Goal: Task Accomplishment & Management: Use online tool/utility

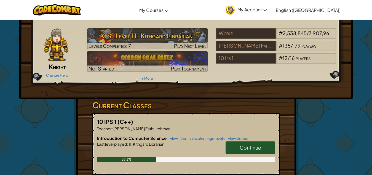
scroll to position [28, 0]
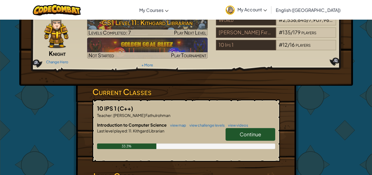
click at [241, 131] on span "Continue" at bounding box center [251, 134] width 22 height 6
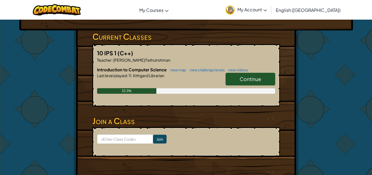
scroll to position [55, 0]
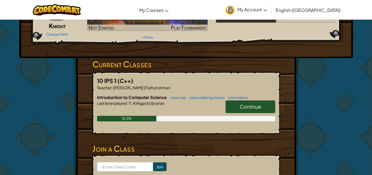
click at [245, 108] on span "Continue" at bounding box center [251, 106] width 22 height 6
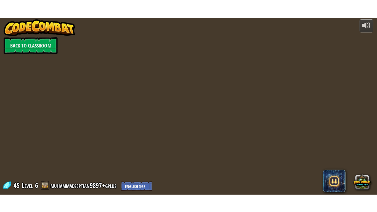
scroll to position [0, 0]
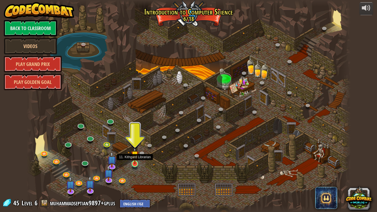
click at [135, 164] on img at bounding box center [135, 154] width 8 height 19
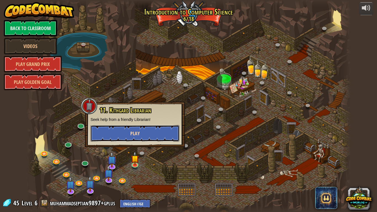
click at [137, 137] on button "Play" at bounding box center [135, 133] width 89 height 17
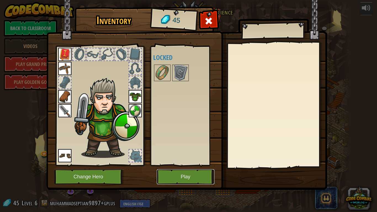
click at [173, 174] on button "Play" at bounding box center [186, 176] width 58 height 15
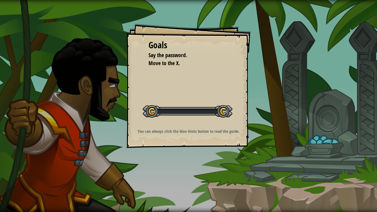
click at [221, 131] on p "You can always click the blue Hints button to read the guide." at bounding box center [188, 131] width 111 height 6
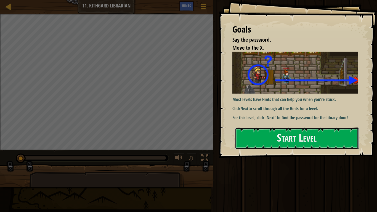
drag, startPoint x: 308, startPoint y: 131, endPoint x: 306, endPoint y: 127, distance: 4.2
click at [306, 127] on div "Goals Say the password. Move to the X. Most levels have Hints that can help you…" at bounding box center [298, 79] width 158 height 158
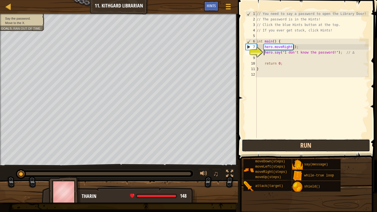
click at [319, 145] on button "Run" at bounding box center [306, 145] width 129 height 13
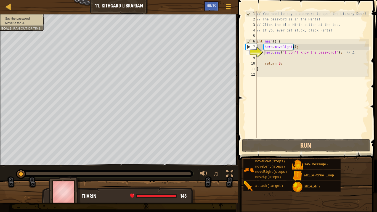
click at [273, 57] on div "// You need to say a password to open the Library Door! // The password is in t…" at bounding box center [312, 80] width 113 height 138
click at [268, 54] on div "// You need to say a password to open the Library Door! // The password is in t…" at bounding box center [312, 80] width 113 height 138
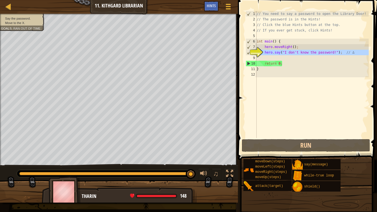
click at [257, 53] on div "8" at bounding box center [251, 53] width 11 height 6
type textarea "hero.say("I don't know the password!"); // ∆"
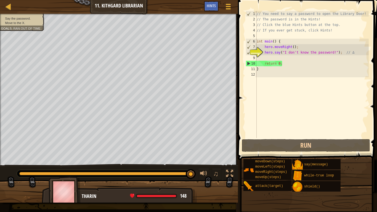
drag, startPoint x: 264, startPoint y: 52, endPoint x: 274, endPoint y: 52, distance: 10.5
click at [266, 52] on div "// You need to say a password to open the Library Door! // The password is in t…" at bounding box center [312, 80] width 113 height 138
click at [282, 60] on div "// You need to say a password to open the Library Door! // The password is in t…" at bounding box center [312, 80] width 113 height 138
click at [280, 57] on div "// You need to say a password to open the Library Door! // The password is in t…" at bounding box center [312, 80] width 113 height 138
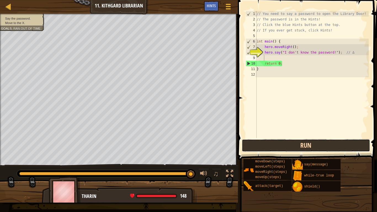
click at [269, 145] on button "Run" at bounding box center [306, 145] width 129 height 13
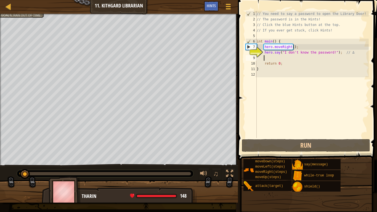
drag, startPoint x: 190, startPoint y: 174, endPoint x: 0, endPoint y: 172, distance: 189.7
click at [0, 172] on div "♫" at bounding box center [119, 172] width 238 height 17
drag, startPoint x: 23, startPoint y: 173, endPoint x: 0, endPoint y: 173, distance: 23.2
click at [0, 173] on div "♫" at bounding box center [119, 172] width 238 height 17
drag, startPoint x: 330, startPoint y: 52, endPoint x: 282, endPoint y: 53, distance: 47.2
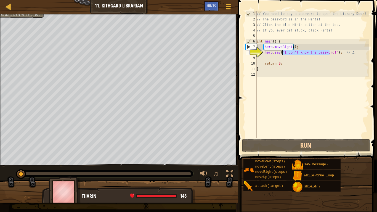
click at [282, 53] on div "// You need to say a password to open the Library Door! // The password is in t…" at bounding box center [312, 80] width 113 height 138
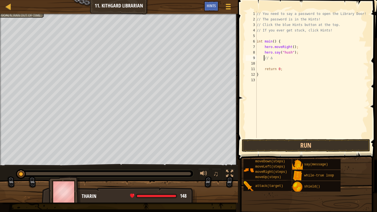
scroll to position [2, 0]
type textarea "hero.say("hush");// ∆"
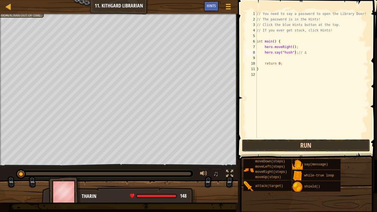
click at [300, 146] on button "Run" at bounding box center [306, 145] width 129 height 13
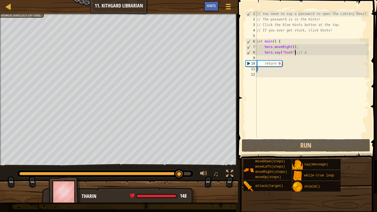
click at [269, 56] on div "// You need to say a password to open the Library Door! // The password is in t…" at bounding box center [312, 80] width 113 height 138
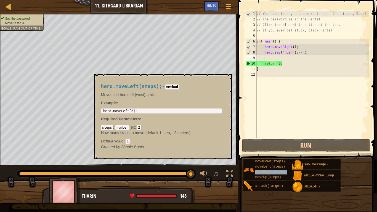
type textarea "moveRight(steps)"
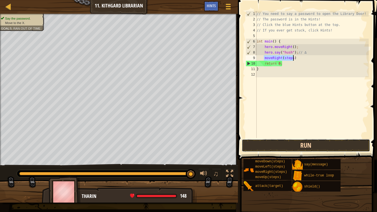
click at [288, 145] on button "Run" at bounding box center [306, 145] width 129 height 13
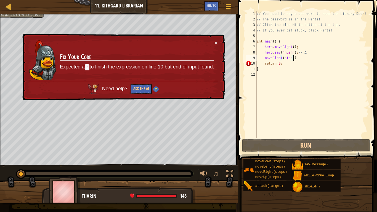
drag, startPoint x: 191, startPoint y: 174, endPoint x: 0, endPoint y: 174, distance: 190.8
click at [0, 174] on div "♫" at bounding box center [119, 172] width 238 height 17
click at [216, 43] on button "×" at bounding box center [216, 43] width 3 height 6
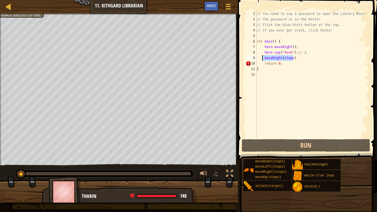
drag, startPoint x: 295, startPoint y: 58, endPoint x: 263, endPoint y: 60, distance: 32.1
click at [263, 60] on div "// You need to say a password to open the Library Door! // The password is in t…" at bounding box center [312, 80] width 113 height 138
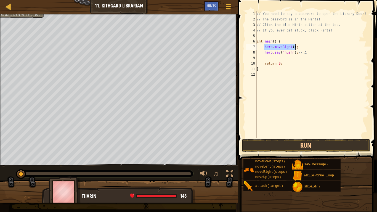
drag, startPoint x: 264, startPoint y: 47, endPoint x: 298, endPoint y: 45, distance: 34.3
click at [298, 45] on div "// You need to say a password to open the Library Door! // The password is in t…" at bounding box center [312, 80] width 113 height 138
type textarea "hero.moveRight();"
click at [271, 60] on div "// You need to say a password to open the Library Door! // The password is in t…" at bounding box center [312, 80] width 113 height 138
paste textarea "hero.moveRight();"
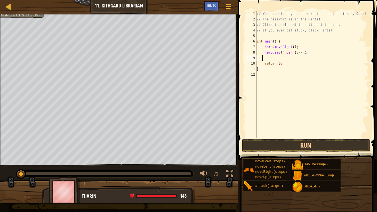
type textarea "hero.moveRight();"
click at [277, 142] on button "Run" at bounding box center [306, 145] width 129 height 13
click at [276, 144] on button "Run" at bounding box center [306, 145] width 129 height 13
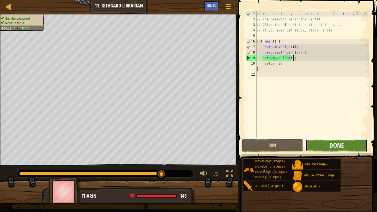
click at [323, 147] on button "Done" at bounding box center [337, 145] width 62 height 13
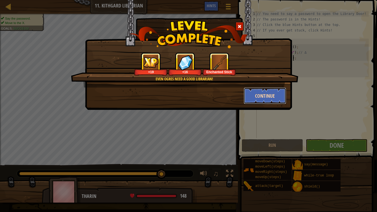
click at [267, 96] on button "Continue" at bounding box center [265, 96] width 43 height 17
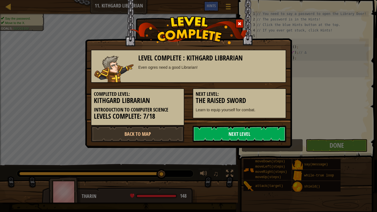
click at [255, 132] on link "Next Level" at bounding box center [240, 134] width 94 height 17
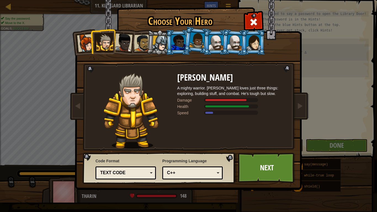
click at [126, 43] on div at bounding box center [123, 42] width 18 height 18
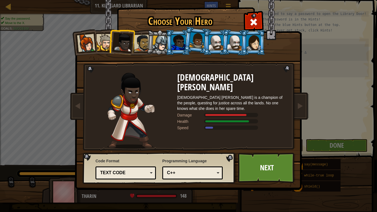
click at [102, 43] on div at bounding box center [104, 42] width 17 height 17
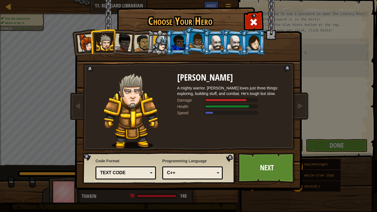
click at [228, 53] on li at bounding box center [234, 42] width 27 height 27
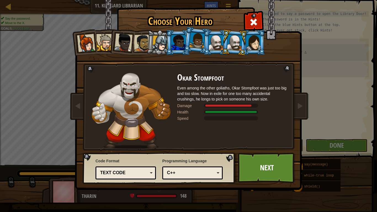
click at [216, 42] on div at bounding box center [216, 42] width 14 height 15
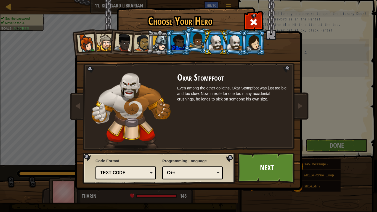
click at [231, 42] on div at bounding box center [234, 43] width 15 height 16
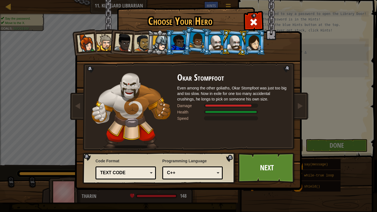
click at [215, 43] on div at bounding box center [216, 42] width 14 height 15
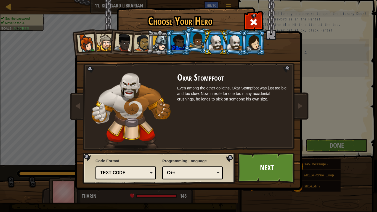
click at [103, 48] on div at bounding box center [104, 42] width 17 height 17
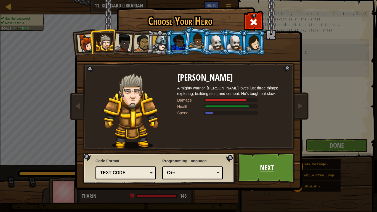
click at [247, 168] on link "Next" at bounding box center [267, 168] width 58 height 30
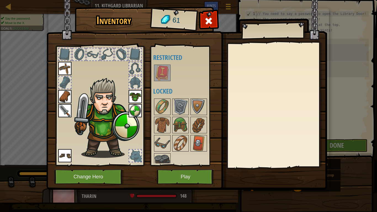
click at [166, 72] on img at bounding box center [162, 72] width 15 height 15
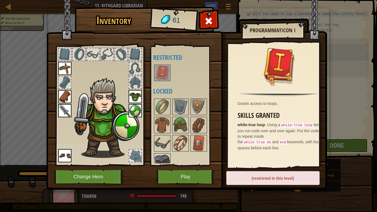
click at [66, 78] on div at bounding box center [65, 82] width 12 height 12
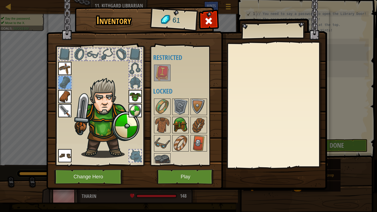
click at [181, 123] on img at bounding box center [180, 124] width 15 height 15
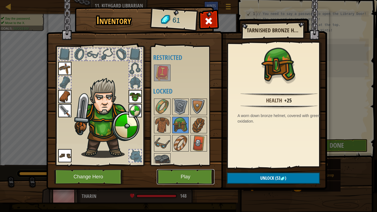
click at [202, 174] on button "Play" at bounding box center [186, 176] width 58 height 15
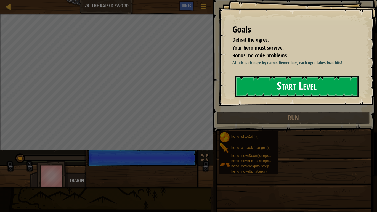
click at [255, 85] on button "Start Level" at bounding box center [297, 87] width 124 height 22
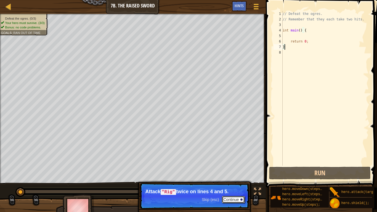
click at [230, 174] on button "Continue" at bounding box center [233, 199] width 23 height 7
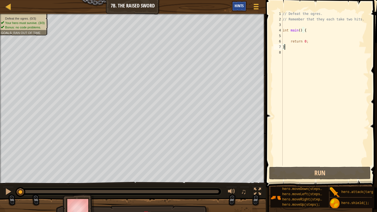
click at [241, 5] on span "Hints" at bounding box center [239, 5] width 9 height 5
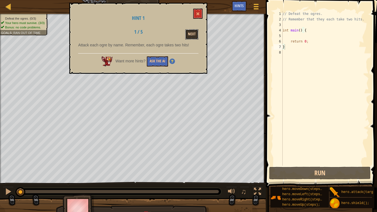
click at [195, 37] on button "Next" at bounding box center [191, 34] width 13 height 10
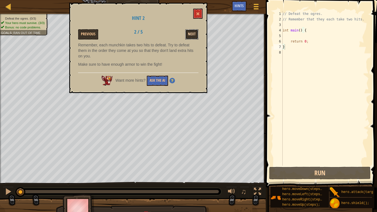
click at [194, 37] on button "Next" at bounding box center [191, 34] width 13 height 10
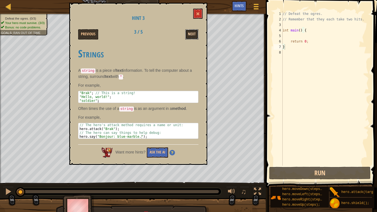
click at [187, 38] on button "Next" at bounding box center [191, 34] width 13 height 10
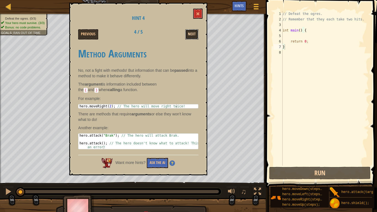
click at [193, 36] on button "Next" at bounding box center [191, 34] width 13 height 10
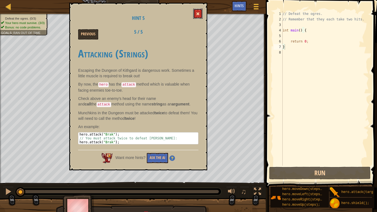
click at [195, 14] on button at bounding box center [197, 14] width 9 height 10
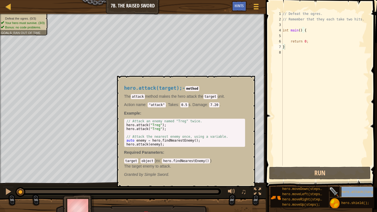
click at [343, 174] on span "hero.attack(target);" at bounding box center [361, 192] width 40 height 4
click at [290, 35] on div "// Defeat the ogres. // Remember that they each take two hits. int main ( ) { r…" at bounding box center [325, 94] width 87 height 166
click at [248, 79] on button "×" at bounding box center [249, 82] width 4 height 8
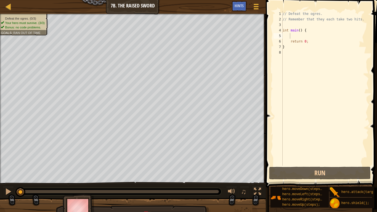
click at [293, 36] on div "// Defeat the ogres. // Remember that they each take two hits. int main ( ) { r…" at bounding box center [325, 94] width 87 height 166
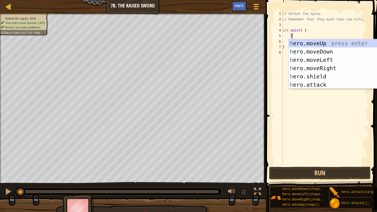
type textarea "he"
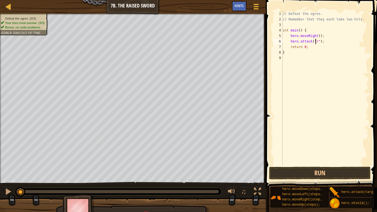
scroll to position [2, 2]
type textarea "hero.attack("Rig");"
type textarea "h"
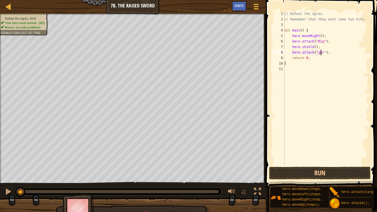
type textarea "hero.attack("gurt");"
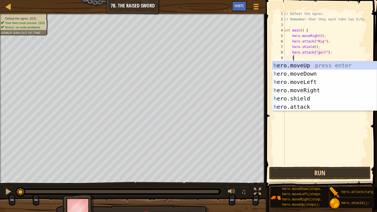
scroll to position [2, 1]
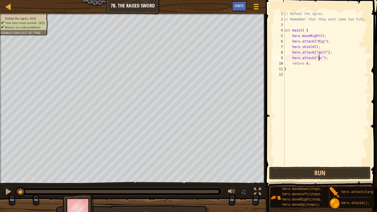
type textarea "hero.attack("ack");"
click at [307, 174] on button "Run" at bounding box center [320, 173] width 102 height 13
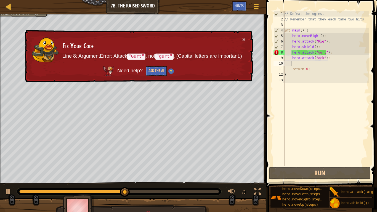
click at [248, 37] on div "× Fix Your Code Line 8: ArgumentError: Attack "Gurt" , not "gurt" . (Capital le…" at bounding box center [138, 56] width 229 height 52
click at [245, 38] on div "× Fix Your Code Line 8: ArgumentError: Attack "Gurt" , not "gurt" . (Capital le…" at bounding box center [138, 56] width 229 height 52
click at [245, 38] on button "×" at bounding box center [243, 39] width 3 height 6
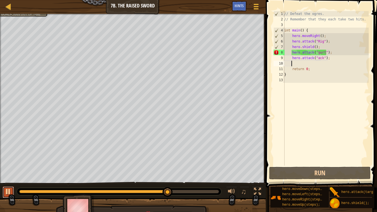
click at [10, 174] on div at bounding box center [8, 191] width 7 height 7
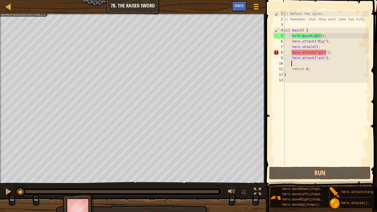
drag, startPoint x: 146, startPoint y: 189, endPoint x: 0, endPoint y: 174, distance: 146.5
click at [0, 174] on div "Defeat the ogres. (0/3) Your hero must survive. (3/3) Bonus: no code problems. …" at bounding box center [188, 117] width 377 height 207
click at [317, 53] on div "// Defeat the ogres. // Remember that they each take two hits. int main ( ) { h…" at bounding box center [326, 94] width 86 height 166
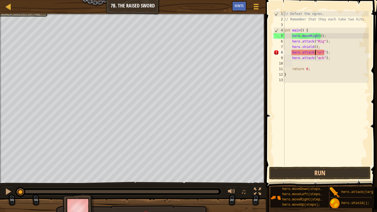
scroll to position [2, 2]
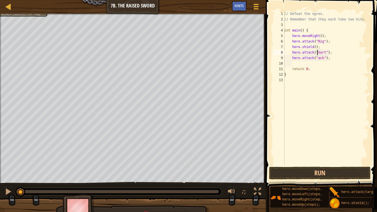
click at [317, 59] on div "// Defeat the ogres. // Remember that they each take two hits. int main ( ) { h…" at bounding box center [326, 94] width 86 height 166
click at [302, 174] on button "Run" at bounding box center [320, 173] width 102 height 13
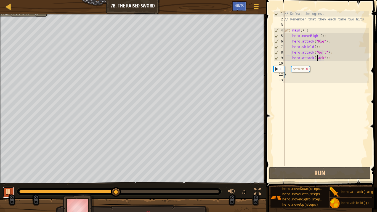
click at [8, 174] on div at bounding box center [8, 191] width 7 height 7
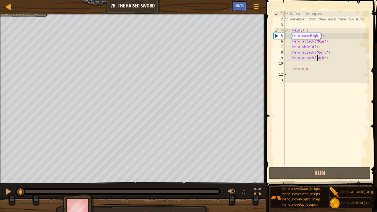
drag, startPoint x: 117, startPoint y: 194, endPoint x: 14, endPoint y: 193, distance: 103.5
click at [14, 174] on div "♫" at bounding box center [133, 190] width 266 height 17
drag, startPoint x: 291, startPoint y: 42, endPoint x: 328, endPoint y: 43, distance: 36.4
click at [328, 43] on div "// Defeat the ogres. // Remember that they each take two hits. int main ( ) { h…" at bounding box center [326, 94] width 86 height 166
type textarea "hero.attack("Rig");"
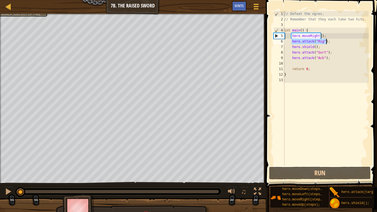
click at [296, 65] on div "// Defeat the ogres. // Remember that they each take two hits. int main ( ) { h…" at bounding box center [326, 94] width 86 height 166
paste textarea "hero.attack("Rig");"
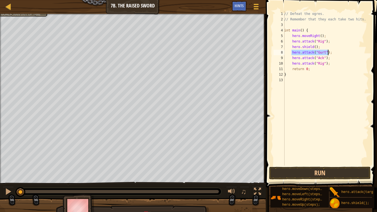
drag, startPoint x: 291, startPoint y: 52, endPoint x: 327, endPoint y: 52, distance: 35.9
click at [327, 52] on div "// Defeat the ogres. // Remember that they each take two hits. int main ( ) { h…" at bounding box center [326, 94] width 86 height 166
click at [333, 63] on div "// Defeat the ogres. // Remember that they each take two hits. int main ( ) { h…" at bounding box center [326, 94] width 86 height 166
type textarea "hero.attack("Rig");"
paste textarea "hero.attack("Gurt");"
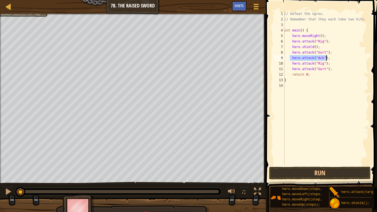
drag, startPoint x: 289, startPoint y: 58, endPoint x: 328, endPoint y: 58, distance: 38.4
click at [328, 58] on div "// Defeat the ogres. // Remember that they each take two hits. int main ( ) { h…" at bounding box center [326, 94] width 86 height 166
click at [334, 69] on div "// Defeat the ogres. // Remember that they each take two hits. int main ( ) { h…" at bounding box center [326, 94] width 86 height 166
type textarea "hero.attack("Gurt");"
paste textarea "hero.attack("Ack");"
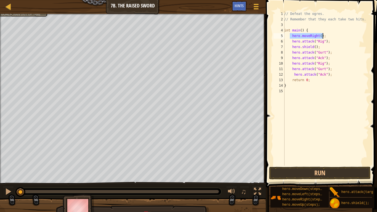
drag, startPoint x: 289, startPoint y: 36, endPoint x: 324, endPoint y: 36, distance: 34.5
click at [324, 36] on div "// Defeat the ogres. // Remember that they each take two hits. int main ( ) { h…" at bounding box center [326, 94] width 86 height 166
click at [335, 76] on div "// Defeat the ogres. // Remember that they each take two hits. int main ( ) { h…" at bounding box center [326, 94] width 86 height 166
type textarea "hero.attack("Ack");"
paste textarea "hero.moveRight();"
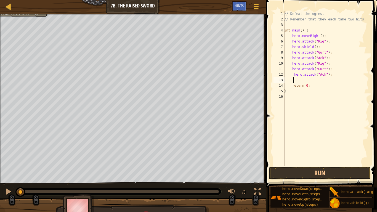
type textarea "hero.moveRight();"
click at [313, 172] on button "Run" at bounding box center [320, 173] width 102 height 13
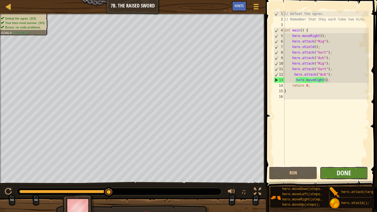
click at [338, 174] on span "Done" at bounding box center [344, 172] width 14 height 9
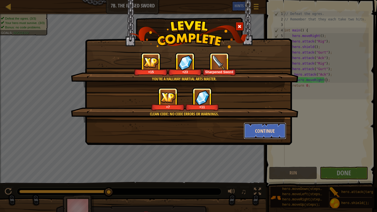
click at [263, 128] on button "Continue" at bounding box center [265, 131] width 43 height 17
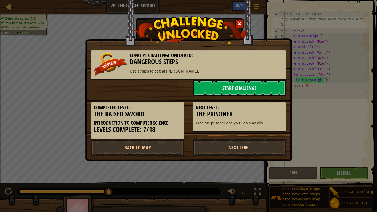
click at [252, 150] on link "Next Level" at bounding box center [240, 147] width 94 height 17
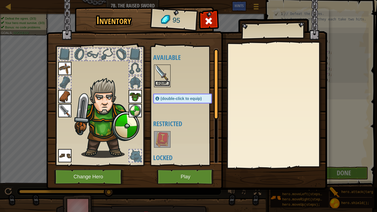
click at [161, 84] on button "Equip" at bounding box center [162, 84] width 15 height 6
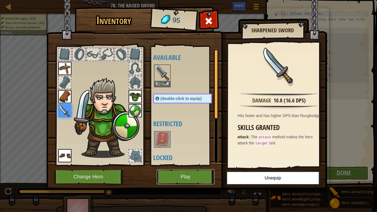
click at [208, 173] on button "Play" at bounding box center [186, 176] width 58 height 15
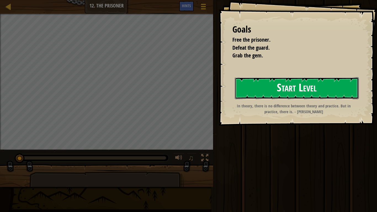
click at [272, 88] on button "Start Level" at bounding box center [297, 88] width 124 height 22
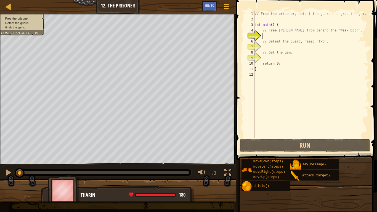
click at [268, 35] on div "// Free the prisoner, defeat the guard and grab the gem. int main ( ) { // Free…" at bounding box center [311, 80] width 115 height 138
click at [266, 35] on div "// Free the prisoner, defeat the guard and grab the gem. int main ( ) { // Free…" at bounding box center [311, 80] width 115 height 138
type textarea "m"
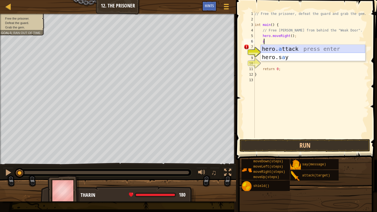
click at [320, 48] on div "hero. a ttack press enter hero.s a y press enter" at bounding box center [313, 61] width 104 height 33
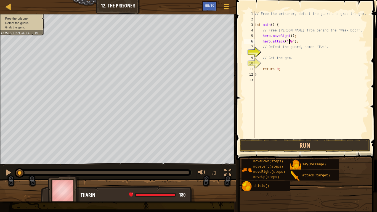
scroll to position [2, 3]
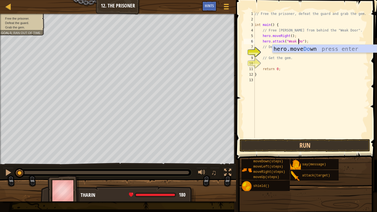
type textarea "hero.attack("Weak Door");"
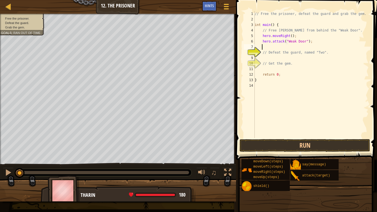
scroll to position [2, 0]
click at [269, 57] on div "// Free the prisoner, defeat the guard and grab the gem. int main ( ) { // Free…" at bounding box center [311, 80] width 115 height 138
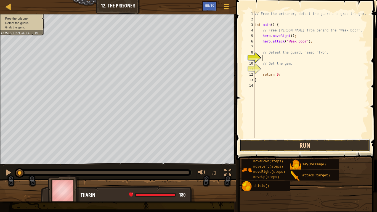
click at [280, 141] on button "Run" at bounding box center [305, 145] width 131 height 13
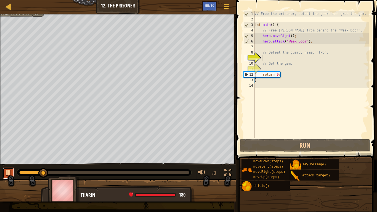
click at [9, 171] on div at bounding box center [8, 172] width 7 height 7
click at [262, 49] on div "// Free the prisoner, defeat the guard and grab the gem. int main ( ) { // Free…" at bounding box center [311, 80] width 115 height 138
click at [262, 56] on div "// Free the prisoner, defeat the guard and grab the gem. int main ( ) { // Free…" at bounding box center [311, 80] width 115 height 138
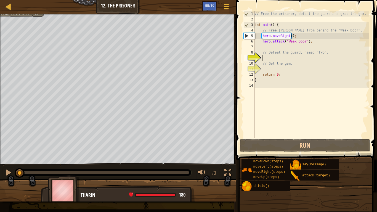
drag, startPoint x: 39, startPoint y: 172, endPoint x: 0, endPoint y: 166, distance: 39.1
click at [0, 166] on div "♫" at bounding box center [118, 171] width 236 height 17
click at [269, 47] on div "// Free the prisoner, defeat the guard and grab the gem. int main ( ) { // Free…" at bounding box center [311, 80] width 115 height 138
type textarea "h"
click at [288, 35] on div "// Free the prisoner, defeat the guard and grab the gem. int main ( ) { // Free…" at bounding box center [311, 80] width 115 height 138
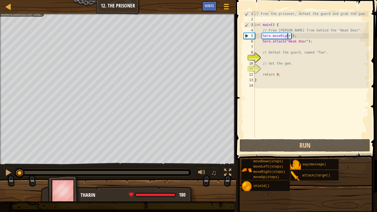
click at [290, 35] on div "// Free the prisoner, defeat the guard and grab the gem. int main ( ) { // Free…" at bounding box center [311, 80] width 115 height 138
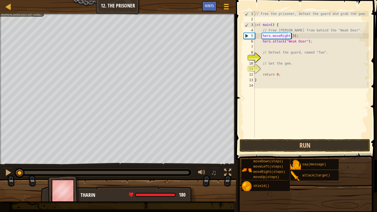
scroll to position [2, 3]
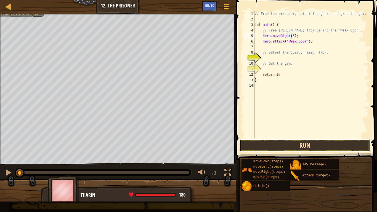
click at [279, 144] on button "Run" at bounding box center [305, 145] width 131 height 13
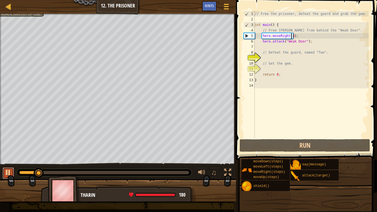
click at [9, 173] on div at bounding box center [8, 172] width 7 height 7
type textarea "hero.moveRight();"
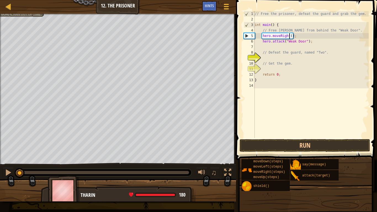
drag, startPoint x: 36, startPoint y: 172, endPoint x: 12, endPoint y: 167, distance: 24.0
click at [0, 172] on div "♫" at bounding box center [118, 171] width 236 height 17
click at [269, 46] on div "// Free the prisoner, defeat the guard and grab the gem. int main ( ) { // Free…" at bounding box center [311, 80] width 115 height 138
type textarea "h"
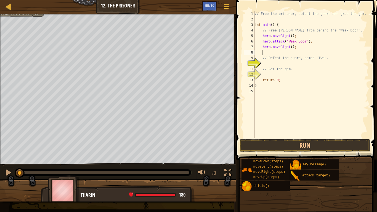
click at [290, 47] on div "// Free the prisoner, defeat the guard and grab the gem. int main ( ) { // Free…" at bounding box center [311, 80] width 115 height 138
click at [276, 143] on button "Run" at bounding box center [305, 145] width 131 height 13
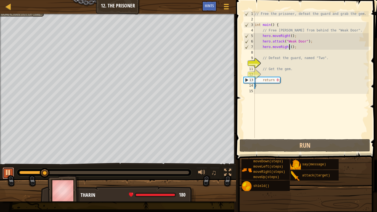
click at [5, 172] on div at bounding box center [8, 172] width 7 height 7
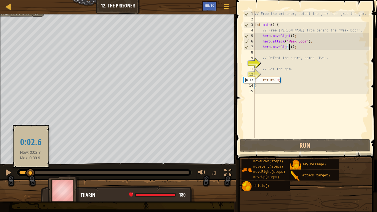
drag, startPoint x: 47, startPoint y: 170, endPoint x: 0, endPoint y: 162, distance: 47.6
click at [0, 0] on body "Map Introduction to Computer Science 12. The Prisoner Game Menu Done Hints 1 הה…" at bounding box center [188, 0] width 377 height 0
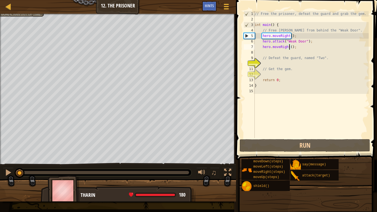
type textarea "hero.moveRight(2);"
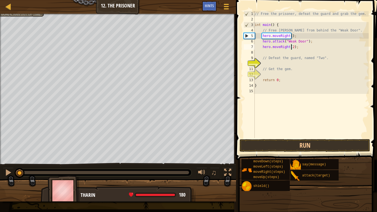
click at [271, 53] on div "// Free the prisoner, defeat the guard and grab the gem. int main ( ) { // Free…" at bounding box center [311, 80] width 115 height 138
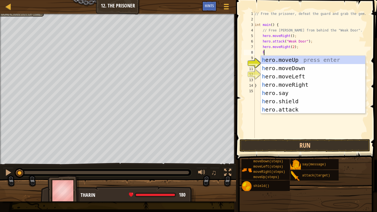
type textarea "he"
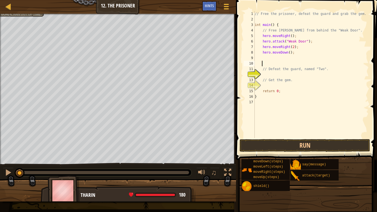
type textarea "\"
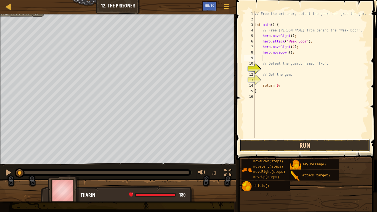
click at [282, 143] on button "Run" at bounding box center [305, 145] width 131 height 13
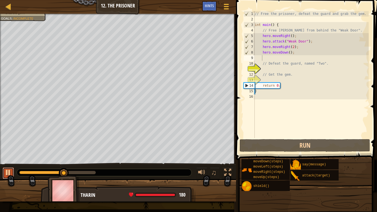
click at [6, 170] on div at bounding box center [8, 172] width 7 height 7
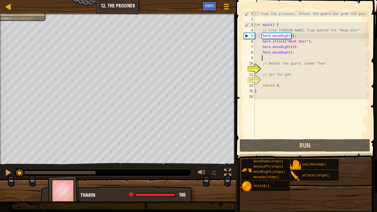
drag, startPoint x: 59, startPoint y: 172, endPoint x: 0, endPoint y: 172, distance: 59.1
click at [0, 172] on div "♫" at bounding box center [118, 171] width 236 height 17
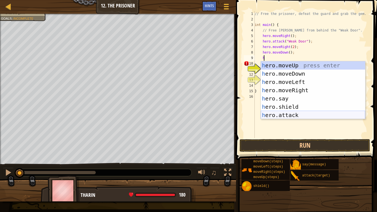
click at [292, 114] on div "h ero.moveUp press enter h ero.moveDown press enter h ero.moveLeft press enter …" at bounding box center [313, 98] width 104 height 75
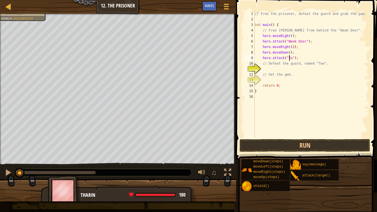
scroll to position [2, 3]
click at [287, 142] on button "Run" at bounding box center [305, 145] width 131 height 13
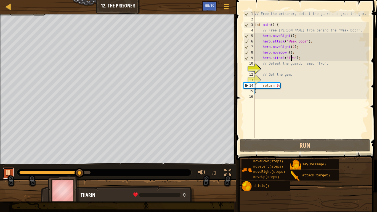
click at [7, 169] on div at bounding box center [8, 172] width 7 height 7
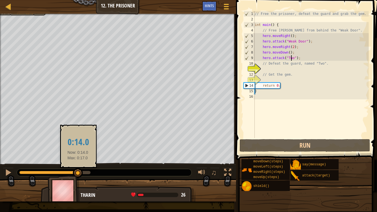
drag, startPoint x: 79, startPoint y: 173, endPoint x: 0, endPoint y: 172, distance: 78.7
click at [0, 172] on div "♫" at bounding box center [118, 171] width 236 height 17
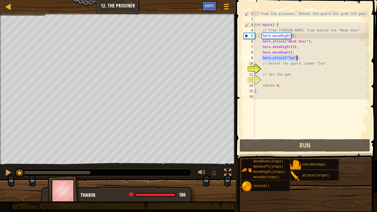
drag, startPoint x: 261, startPoint y: 59, endPoint x: 318, endPoint y: 59, distance: 56.9
click at [318, 59] on div "// Free the prisoner, defeat the guard and grab the gem. int main ( ) { // Free…" at bounding box center [311, 80] width 115 height 138
click at [305, 61] on div "// Free the prisoner, defeat the guard and grab the gem. int main ( ) { // Free…" at bounding box center [311, 80] width 115 height 138
click at [299, 60] on div "// Free the prisoner, defeat the guard and grab the gem. int main ( ) { // Free…" at bounding box center [311, 80] width 115 height 138
type textarea "hero.attack("Two");"
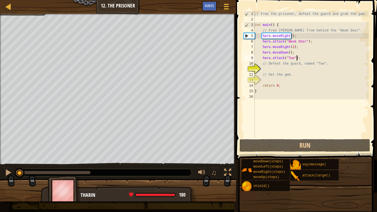
scroll to position [2, 0]
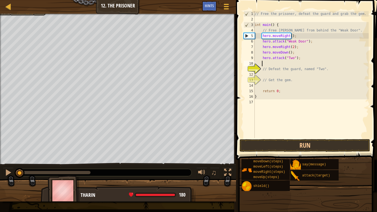
paste textarea "hero.attack("Two");"
type textarea "hero.attack("Two");"
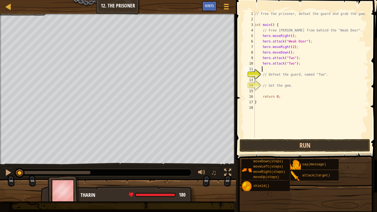
paste textarea "hero.attack("Two");"
type textarea "hero.attack("Two");"
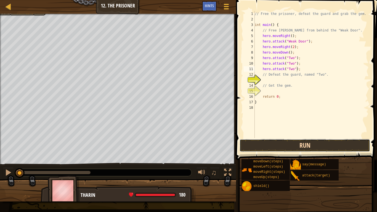
click at [296, 149] on button "Run" at bounding box center [305, 145] width 131 height 13
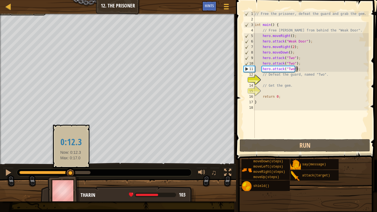
drag, startPoint x: 31, startPoint y: 173, endPoint x: 71, endPoint y: 174, distance: 39.2
click at [71, 174] on div at bounding box center [70, 173] width 10 height 10
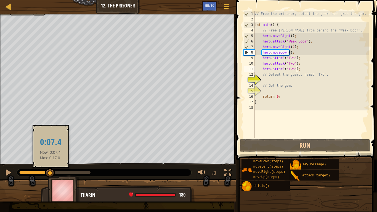
drag, startPoint x: 83, startPoint y: 171, endPoint x: 45, endPoint y: 171, distance: 37.8
click at [46, 171] on div at bounding box center [50, 173] width 10 height 10
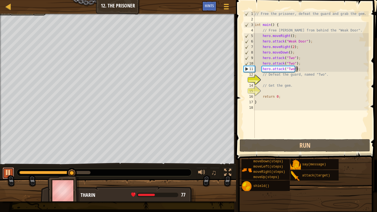
click at [9, 172] on div at bounding box center [8, 172] width 7 height 7
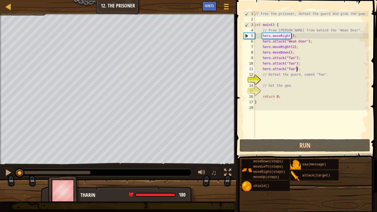
drag, startPoint x: 76, startPoint y: 170, endPoint x: 0, endPoint y: 160, distance: 76.8
click at [0, 162] on div "Free the prisoner. Defeat the guard. Humans must survive. (0/2) Grab the gem. G…" at bounding box center [188, 108] width 377 height 188
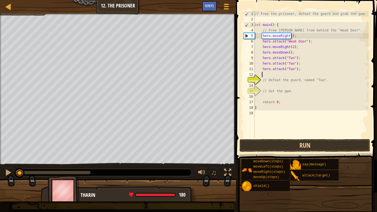
paste textarea "hero.attack("Two");"
type textarea "hero.attack("Two");"
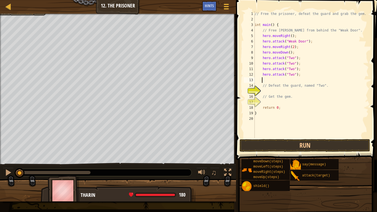
paste textarea "hero.attack("Two");"
type textarea "hero.attack("Two");"
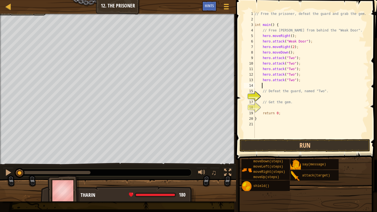
paste textarea "hero.attack("Two");"
type textarea "hero.attack("Two");"
click at [295, 141] on button "Run" at bounding box center [305, 145] width 131 height 13
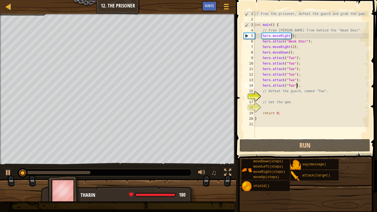
click at [74, 172] on div at bounding box center [54, 172] width 71 height 3
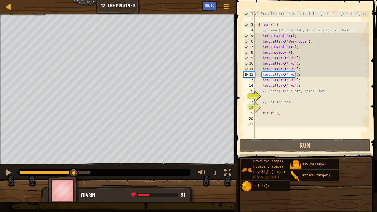
click at [47, 171] on div at bounding box center [46, 172] width 55 height 3
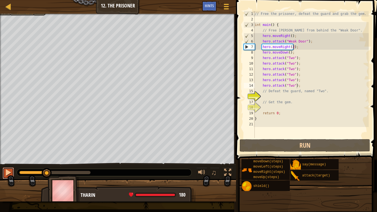
click at [9, 170] on div at bounding box center [8, 172] width 7 height 7
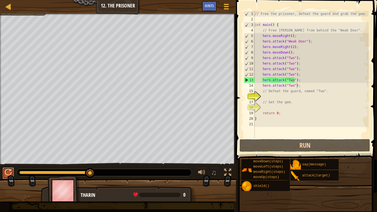
click at [9, 174] on div at bounding box center [8, 172] width 7 height 7
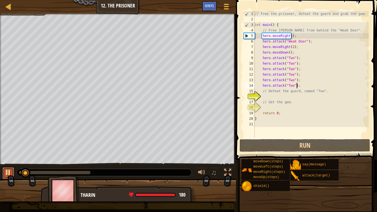
click at [9, 174] on div at bounding box center [8, 172] width 7 height 7
drag, startPoint x: 25, startPoint y: 173, endPoint x: 0, endPoint y: 173, distance: 25.1
click at [0, 173] on div "♫" at bounding box center [118, 171] width 236 height 17
click at [299, 74] on div "// Free the prisoner, defeat the guard and grab the gem. int main ( ) { // Free…" at bounding box center [311, 80] width 115 height 138
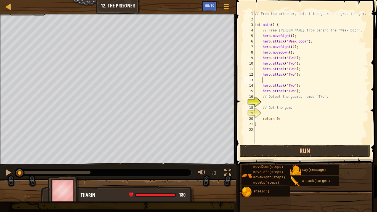
type textarea "h"
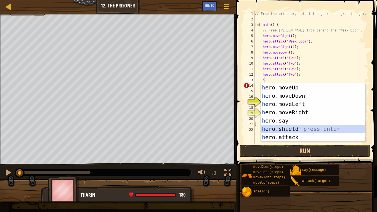
click at [298, 128] on div "h ero.moveUp press enter h ero.moveDown press enter h ero.moveLeft press enter …" at bounding box center [313, 120] width 104 height 75
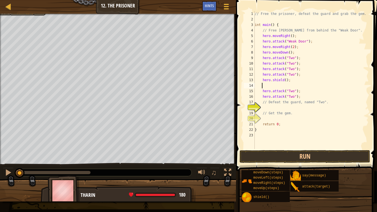
type textarea "h"
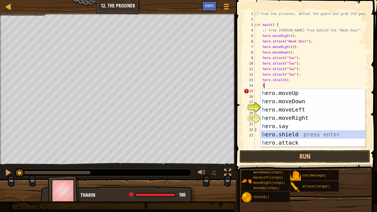
click at [294, 131] on div "h ero.moveUp press enter h ero.moveDown press enter h ero.moveLeft press enter …" at bounding box center [313, 126] width 104 height 75
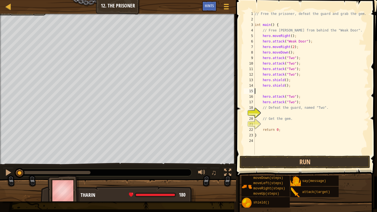
scroll to position [2, 0]
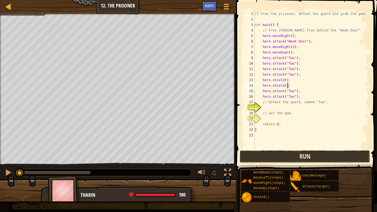
click at [285, 154] on button "Run" at bounding box center [305, 156] width 131 height 13
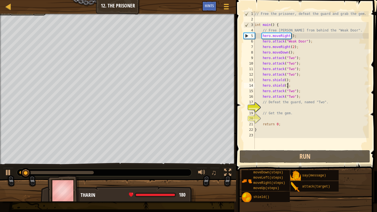
click at [50, 172] on div at bounding box center [56, 172] width 75 height 3
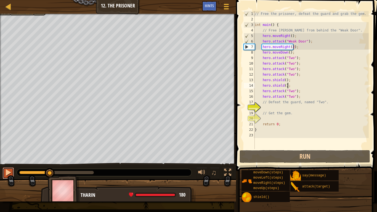
click at [11, 169] on div at bounding box center [8, 172] width 7 height 7
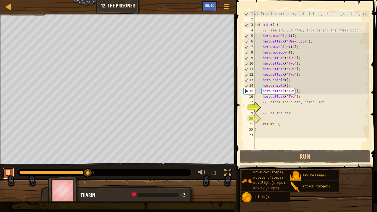
click at [7, 169] on div at bounding box center [8, 172] width 7 height 7
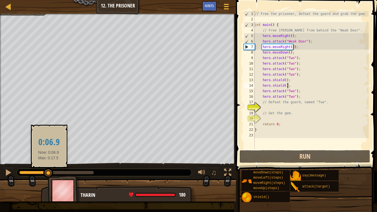
drag, startPoint x: 74, startPoint y: 172, endPoint x: 49, endPoint y: 174, distance: 25.2
click at [49, 174] on div at bounding box center [48, 173] width 10 height 10
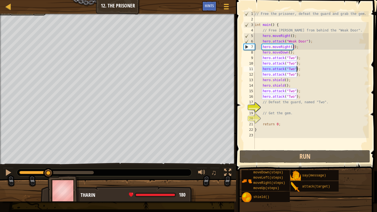
drag, startPoint x: 262, startPoint y: 70, endPoint x: 298, endPoint y: 69, distance: 35.9
click at [298, 69] on div "// Free the prisoner, defeat the guard and grab the gem. int main ( ) { // Free…" at bounding box center [311, 85] width 115 height 149
type textarea "hero.attack("Two");"
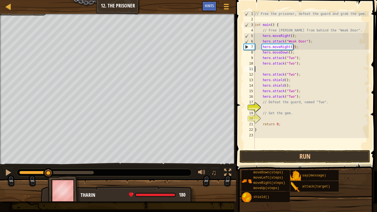
type textarea "hero.attack("Two");"
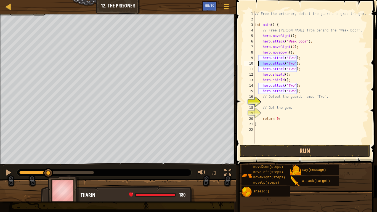
drag, startPoint x: 297, startPoint y: 64, endPoint x: 258, endPoint y: 66, distance: 39.0
click at [258, 66] on div "// Free the prisoner, defeat the guard and grab the gem. int main ( ) { // Free…" at bounding box center [311, 83] width 115 height 144
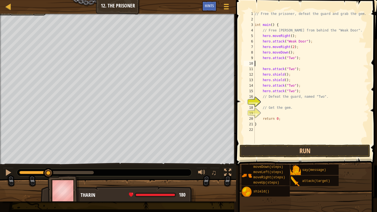
type textarea "hero.attack("Two");"
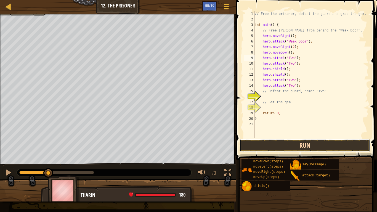
click at [278, 142] on button "Run" at bounding box center [305, 145] width 131 height 13
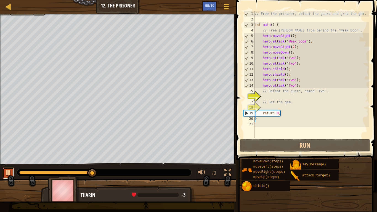
click at [4, 174] on button at bounding box center [8, 173] width 11 height 11
click at [261, 57] on div "// Free the prisoner, defeat the guard and grab the gem. int main ( ) { // Free…" at bounding box center [311, 80] width 115 height 138
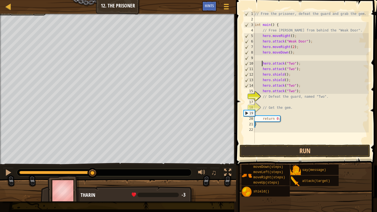
click at [267, 58] on div "// Free the prisoner, defeat the guard and grab the gem. int main ( ) { // Free…" at bounding box center [311, 83] width 115 height 144
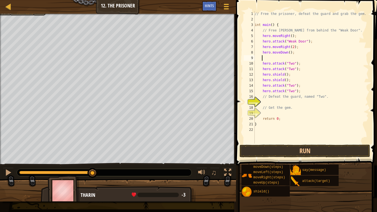
type textarea "h"
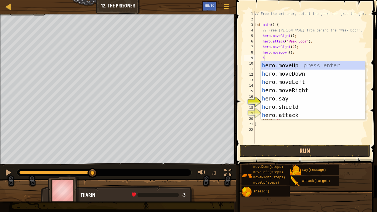
scroll to position [2, 0]
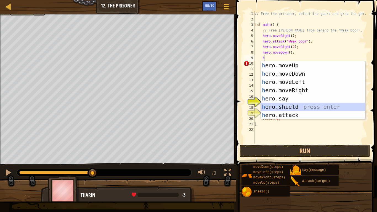
click at [291, 107] on div "h ero.moveUp press enter h ero.moveDown press enter h ero.moveLeft press enter …" at bounding box center [313, 98] width 104 height 75
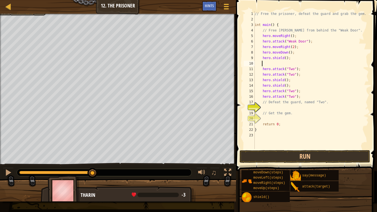
type textarea "h"
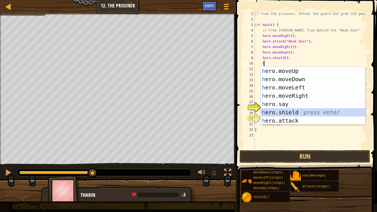
click at [287, 112] on div "h ero.moveUp press enter h ero.moveDown press enter h ero.moveLeft press enter …" at bounding box center [313, 104] width 104 height 75
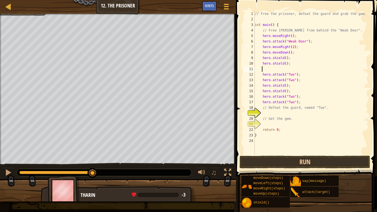
type textarea "h"
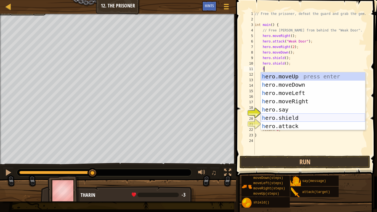
click at [280, 117] on div "h ero.moveUp press enter h ero.moveDown press enter h ero.moveLeft press enter …" at bounding box center [313, 109] width 104 height 75
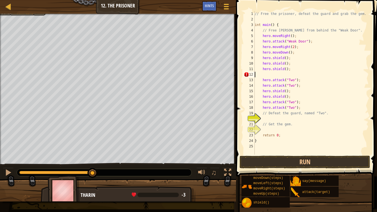
scroll to position [2, 0]
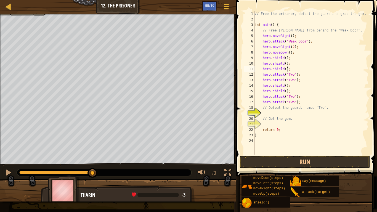
click at [296, 155] on span at bounding box center [306, 80] width 145 height 193
click at [288, 159] on button "Run" at bounding box center [305, 162] width 131 height 13
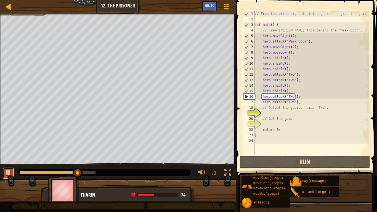
click at [8, 173] on div at bounding box center [8, 172] width 7 height 7
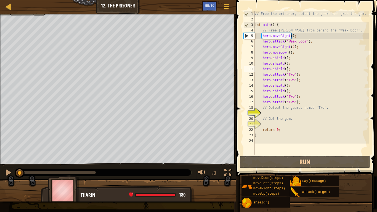
drag, startPoint x: 74, startPoint y: 173, endPoint x: 28, endPoint y: 163, distance: 47.6
click at [2, 172] on div "♫" at bounding box center [118, 171] width 236 height 17
click at [293, 54] on div "// Free the prisoner, defeat the guard and grab the gem. int main ( ) { // Free…" at bounding box center [311, 88] width 115 height 155
type textarea "hero.moveDown();"
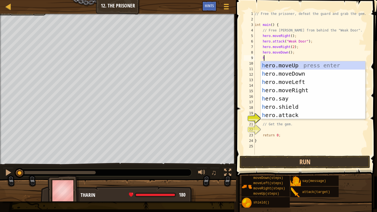
scroll to position [2, 0]
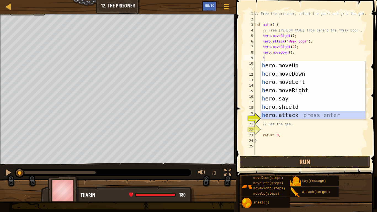
click at [284, 114] on div "h ero.moveUp press enter h ero.moveDown press enter h ero.moveLeft press enter …" at bounding box center [313, 98] width 104 height 75
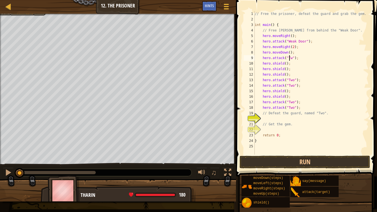
scroll to position [2, 3]
click at [283, 162] on button "Run" at bounding box center [305, 162] width 131 height 13
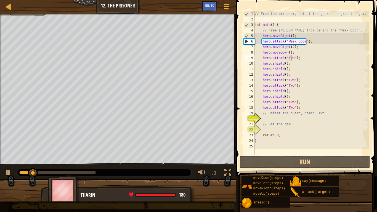
click at [44, 170] on div at bounding box center [104, 172] width 175 height 7
click at [44, 171] on div at bounding box center [57, 172] width 76 height 3
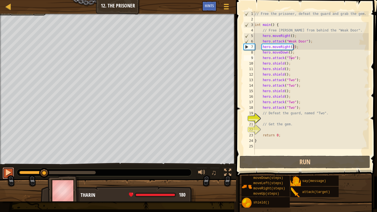
click at [8, 170] on div at bounding box center [8, 172] width 7 height 7
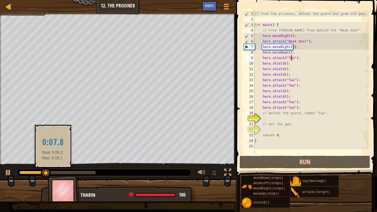
click at [55, 173] on div at bounding box center [57, 172] width 76 height 3
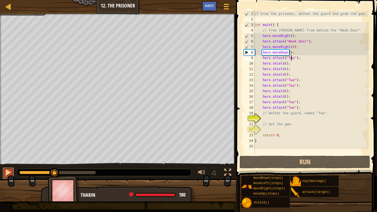
click at [9, 170] on div at bounding box center [8, 172] width 7 height 7
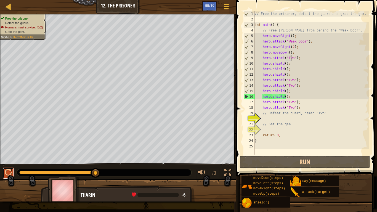
click at [6, 174] on div at bounding box center [8, 172] width 7 height 7
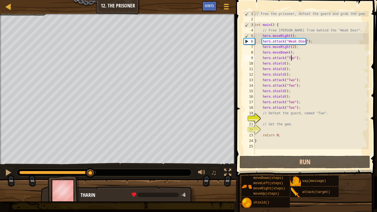
click at [91, 173] on div at bounding box center [57, 172] width 76 height 3
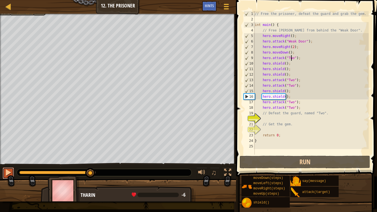
click at [5, 170] on div at bounding box center [8, 172] width 7 height 7
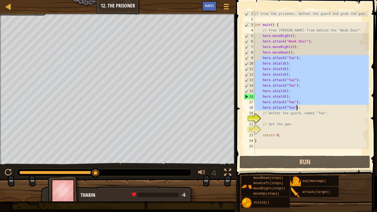
drag, startPoint x: 260, startPoint y: 56, endPoint x: 299, endPoint y: 110, distance: 66.0
click at [299, 110] on div "// Free the prisoner, defeat the guard and grab the gem. int main ( ) { // Free…" at bounding box center [311, 88] width 115 height 155
type textarea "hero.attack("Two"); hero.attack("Two");"
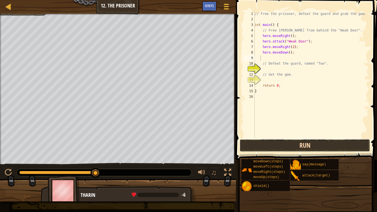
click at [263, 148] on button "Run" at bounding box center [305, 145] width 131 height 13
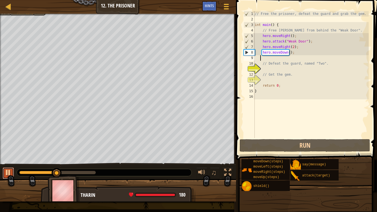
click at [6, 174] on button at bounding box center [8, 173] width 11 height 11
drag, startPoint x: 293, startPoint y: 53, endPoint x: 261, endPoint y: 54, distance: 32.3
click at [261, 54] on div "// Free the prisoner, defeat the guard and grab the gem. int main ( ) { // Free…" at bounding box center [311, 80] width 115 height 138
click at [292, 54] on div "// Free the prisoner, defeat the guard and grab the gem. int main ( ) { // Free…" at bounding box center [311, 74] width 115 height 127
click at [290, 46] on div "// Free the prisoner, defeat the guard and grab the gem. int main ( ) { // Free…" at bounding box center [311, 80] width 115 height 138
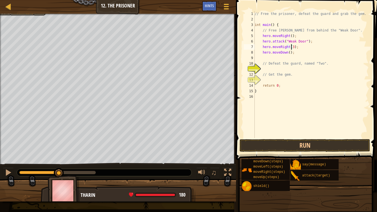
scroll to position [2, 3]
click at [287, 52] on div "// Free the prisoner, defeat the guard and grab the gem. int main ( ) { // Free…" at bounding box center [311, 80] width 115 height 138
type textarea "hero.moveDown(3);"
click at [322, 141] on button "Run" at bounding box center [305, 145] width 131 height 13
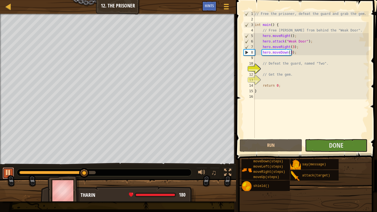
click at [5, 174] on button at bounding box center [8, 173] width 11 height 11
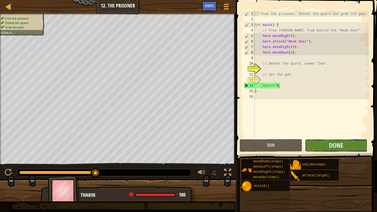
click at [312, 144] on button "Done" at bounding box center [336, 145] width 62 height 13
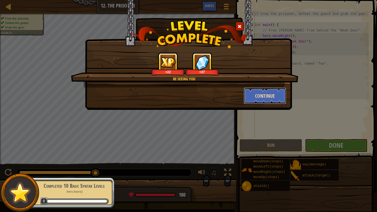
click at [275, 100] on button "Continue" at bounding box center [265, 96] width 43 height 17
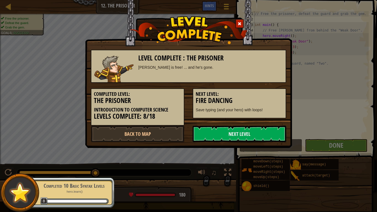
click at [202, 128] on link "Next Level" at bounding box center [240, 134] width 94 height 17
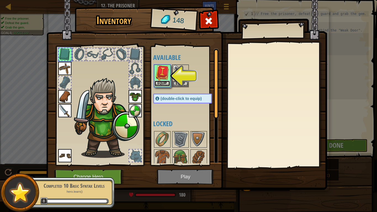
click at [161, 81] on button "Equip" at bounding box center [162, 84] width 15 height 6
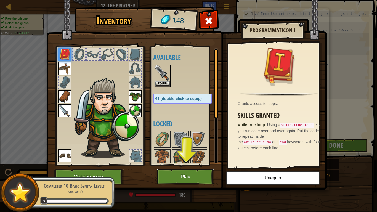
click at [175, 174] on button "Play" at bounding box center [186, 176] width 58 height 15
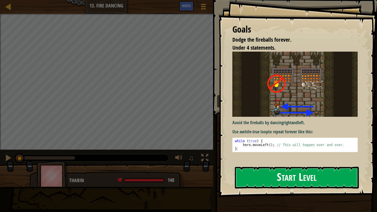
click at [269, 174] on button "Start Level" at bounding box center [297, 178] width 124 height 22
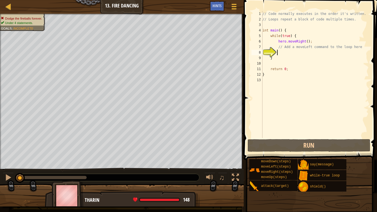
click at [280, 54] on div "// Code normally executes in the order it's written. // Loops repeat a block of…" at bounding box center [314, 80] width 107 height 138
click at [288, 57] on div "// Code normally executes in the order it's written. // Loops repeat a block of…" at bounding box center [314, 80] width 107 height 138
type textarea "}"
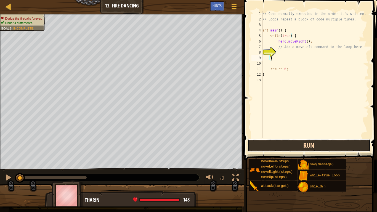
click at [280, 145] on button "Run" at bounding box center [309, 145] width 123 height 13
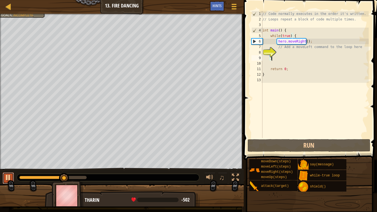
click at [9, 174] on div at bounding box center [8, 177] width 7 height 7
drag, startPoint x: 65, startPoint y: 178, endPoint x: 3, endPoint y: 174, distance: 62.5
click at [3, 174] on div "♫" at bounding box center [122, 176] width 244 height 17
click at [280, 51] on div "// Code normally executes in the order it's written. // Loops repeat a block of…" at bounding box center [314, 80] width 107 height 138
type textarea "h"
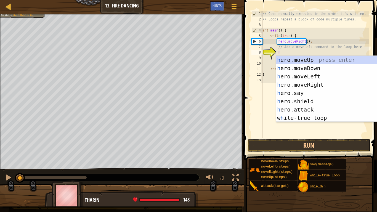
scroll to position [2, 1]
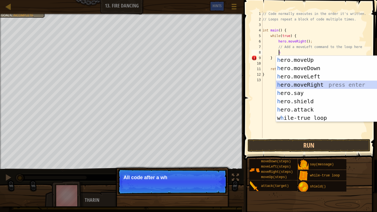
click at [318, 86] on div "h ero.moveUp press enter h ero.moveDown press enter h ero.moveLeft press enter …" at bounding box center [328, 97] width 104 height 83
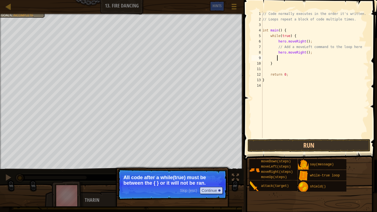
type textarea "h"
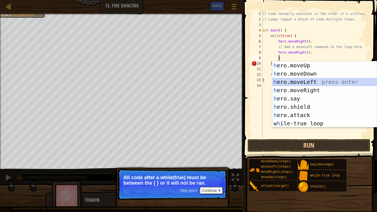
click at [292, 83] on div "h ero.moveUp press enter h ero.moveDown press enter h ero.moveLeft press enter …" at bounding box center [324, 102] width 104 height 83
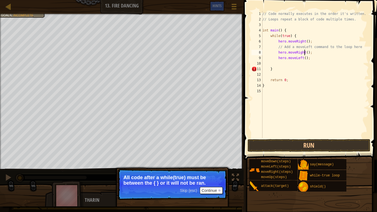
click at [305, 54] on div "// Code normally executes in the order it's written. // Loops repeat a block of…" at bounding box center [314, 80] width 107 height 138
click at [304, 58] on div "// Code normally executes in the order it's written. // Loops repeat a block of…" at bounding box center [314, 80] width 107 height 138
click at [219, 174] on button "Continue" at bounding box center [211, 190] width 23 height 7
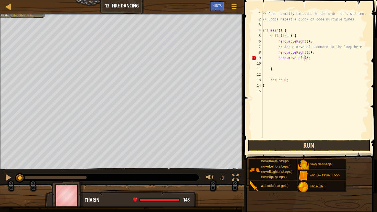
click at [270, 144] on button "Run" at bounding box center [309, 145] width 123 height 13
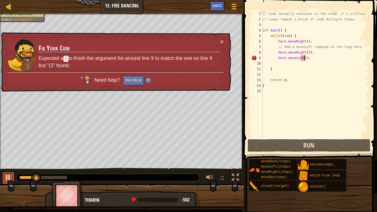
click at [11, 174] on div at bounding box center [8, 177] width 7 height 7
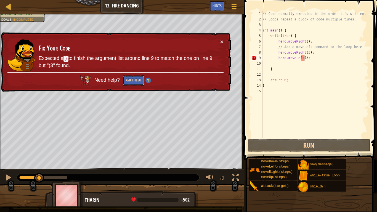
click at [129, 78] on button "Ask the AI" at bounding box center [133, 80] width 21 height 10
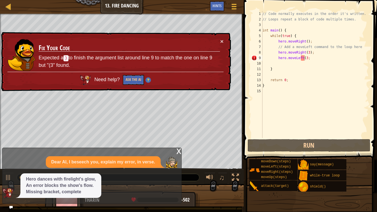
click at [12, 174] on div "Hero dances with firelight's glow, An error blocks the show's flow. Missing bra…" at bounding box center [90, 185] width 176 height 25
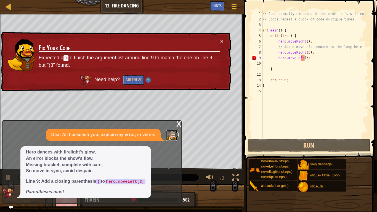
click at [177, 129] on div "Dear AI, I beseech you, explain my error, in verse. Hero dances with firelight'…" at bounding box center [90, 163] width 176 height 69
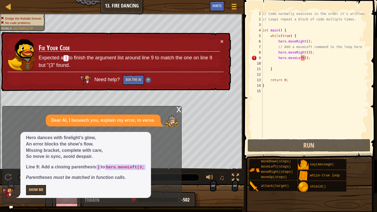
click at [51, 174] on p "Show Me" at bounding box center [86, 190] width 120 height 10
drag, startPoint x: 56, startPoint y: 186, endPoint x: 166, endPoint y: 137, distance: 121.0
click at [93, 174] on div "Hero dances with firelight's glow, An error blocks the show's flow. Missing bra…" at bounding box center [85, 165] width 131 height 66
click at [333, 83] on div "// Code normally executes in the order it's written. // Loops repeat a block of…" at bounding box center [314, 80] width 107 height 138
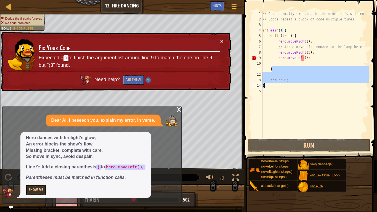
click at [223, 41] on button "×" at bounding box center [221, 42] width 3 height 6
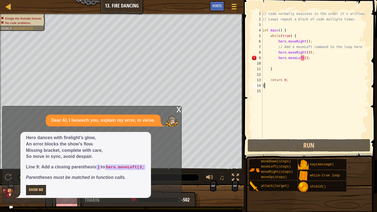
scroll to position [2, 0]
click at [305, 59] on div "// Code normally executes in the order it's written. // Loops repeat a block of…" at bounding box center [314, 80] width 107 height 138
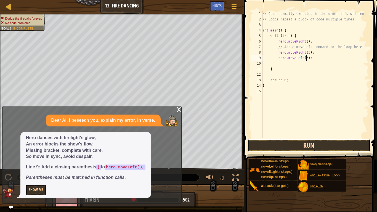
click at [299, 145] on button "Run" at bounding box center [309, 145] width 123 height 13
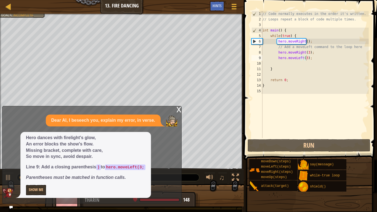
click at [179, 110] on div "x" at bounding box center [178, 109] width 5 height 6
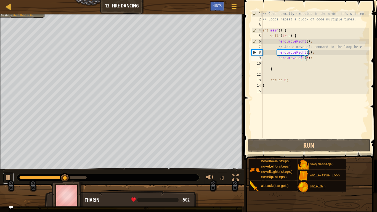
drag, startPoint x: 12, startPoint y: 176, endPoint x: 28, endPoint y: 178, distance: 16.2
click at [12, 174] on button at bounding box center [8, 178] width 11 height 11
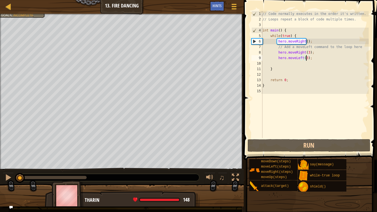
drag, startPoint x: 64, startPoint y: 177, endPoint x: 2, endPoint y: 170, distance: 63.1
click at [2, 170] on div "♫" at bounding box center [122, 176] width 244 height 17
click at [305, 52] on div "// Code normally executes in the order it's written. // Loops repeat a block of…" at bounding box center [314, 80] width 107 height 138
click at [306, 53] on div "// Code normally executes in the order it's written. // Loops repeat a block of…" at bounding box center [314, 80] width 107 height 138
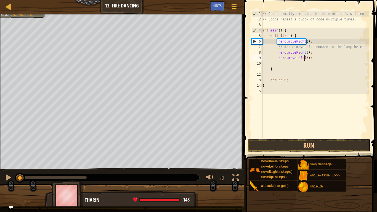
click at [305, 58] on div "// Code normally executes in the order it's written. // Loops repeat a block of…" at bounding box center [314, 80] width 107 height 138
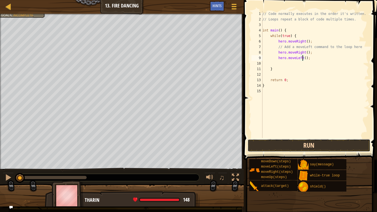
click at [311, 144] on button "Run" at bounding box center [309, 145] width 123 height 13
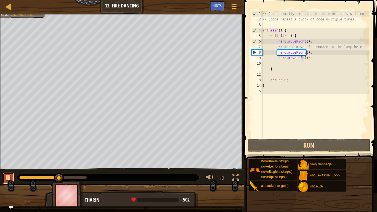
drag, startPoint x: 12, startPoint y: 176, endPoint x: 51, endPoint y: 170, distance: 39.8
click at [11, 174] on div at bounding box center [8, 177] width 7 height 7
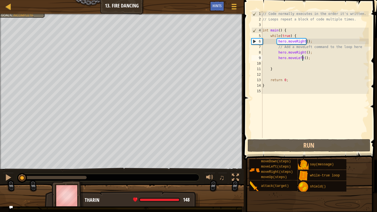
click at [5, 166] on div "Dodge the fireballs forever. Under 4 statements. Goals : Incomplete ♫ [PERSON_N…" at bounding box center [188, 110] width 377 height 193
drag, startPoint x: 308, startPoint y: 54, endPoint x: 274, endPoint y: 53, distance: 34.0
click at [274, 53] on div "// Code normally executes in the order it's written. // Loops repeat a block of…" at bounding box center [314, 80] width 107 height 138
type textarea "hero.moveRight();"
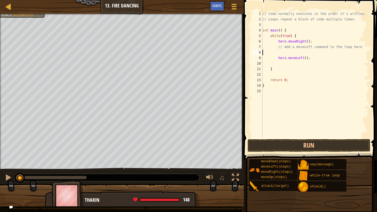
scroll to position [2, 0]
type textarea "// Add a moveLeft command to the loop here"
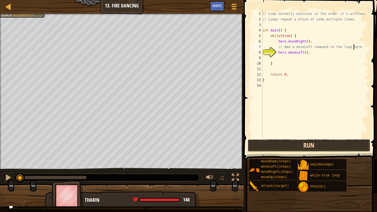
click at [290, 147] on button "Run" at bounding box center [309, 145] width 123 height 13
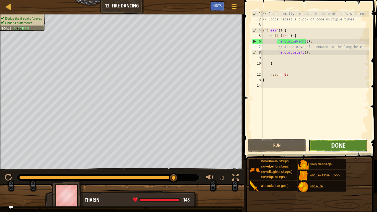
click at [319, 147] on button "Done" at bounding box center [338, 145] width 59 height 13
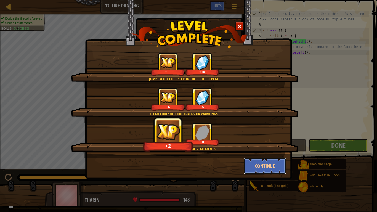
click at [259, 163] on button "Continue" at bounding box center [265, 166] width 43 height 17
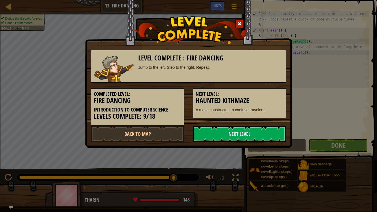
click at [243, 135] on link "Next Level" at bounding box center [240, 134] width 94 height 17
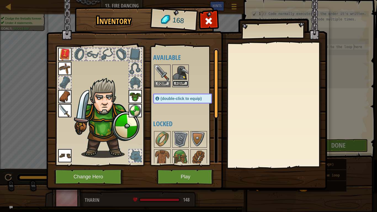
click at [181, 83] on button "Equip" at bounding box center [180, 84] width 15 height 6
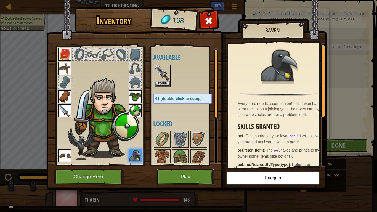
click at [203, 174] on button "Play" at bounding box center [186, 176] width 58 height 15
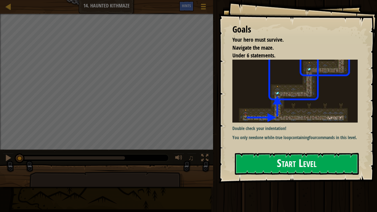
click at [283, 161] on button "Start Level" at bounding box center [297, 164] width 124 height 22
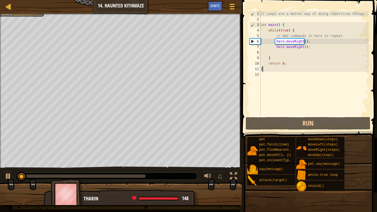
click at [0, 97] on div "Your hero must survive. Navigate the maze. Under 6 statements. Goals : Incomple…" at bounding box center [121, 91] width 242 height 154
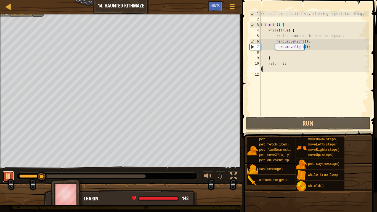
click at [4, 174] on button at bounding box center [8, 176] width 11 height 11
click at [280, 55] on div "// Loops are a better way of doing repetitive things. int main ( ) { while ( tr…" at bounding box center [314, 69] width 109 height 116
type textarea "h"
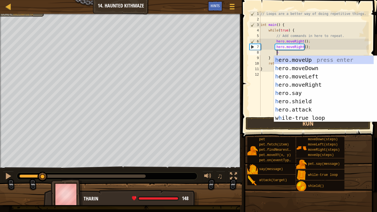
scroll to position [2, 1]
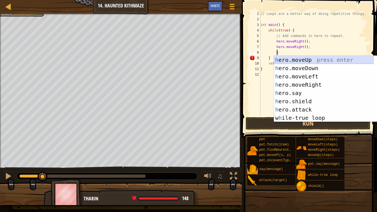
click at [327, 61] on div "h ero.moveUp press enter h ero.moveDown press enter h ero.moveLeft press enter …" at bounding box center [324, 97] width 100 height 83
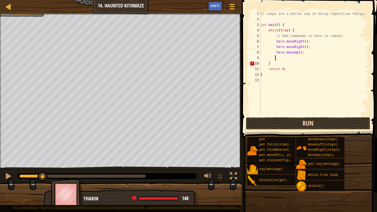
click at [305, 124] on button "Run" at bounding box center [308, 123] width 125 height 13
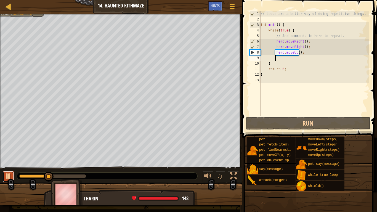
click at [9, 174] on div at bounding box center [8, 176] width 7 height 7
click at [297, 54] on div "// Loops are a better way of doing repetitive things. int main ( ) { while ( tr…" at bounding box center [314, 69] width 109 height 116
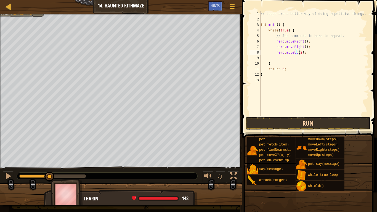
type textarea "hero.moveUp(2);"
click at [275, 120] on button "Run" at bounding box center [308, 123] width 125 height 13
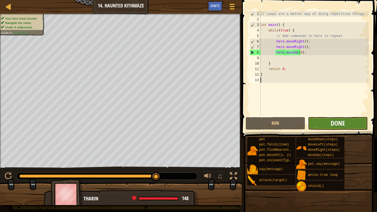
drag, startPoint x: 337, startPoint y: 113, endPoint x: 335, endPoint y: 122, distance: 9.5
click at [335, 122] on div "hero.moveUp(2); 1 2 3 4 5 6 7 8 9 10 11 12 13 // Loops are a better way of doin…" at bounding box center [308, 80] width 137 height 154
click at [335, 120] on span "Done" at bounding box center [338, 123] width 14 height 9
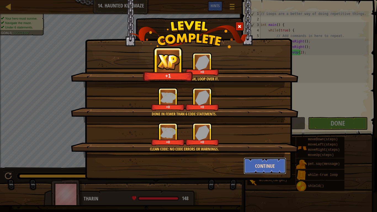
click at [267, 168] on button "Continue" at bounding box center [265, 166] width 43 height 17
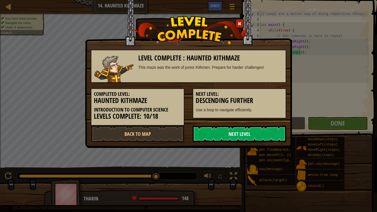
click at [241, 135] on link "Next Level" at bounding box center [240, 134] width 94 height 17
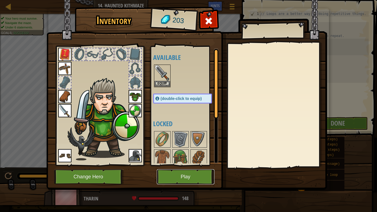
click at [181, 174] on button "Play" at bounding box center [186, 176] width 58 height 15
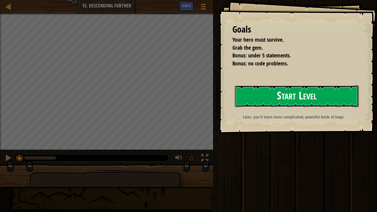
click at [253, 95] on button "Start Level" at bounding box center [297, 96] width 124 height 22
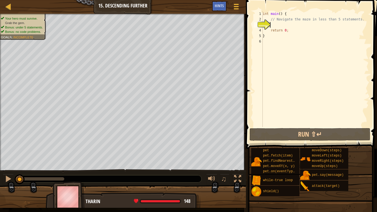
type textarea "h"
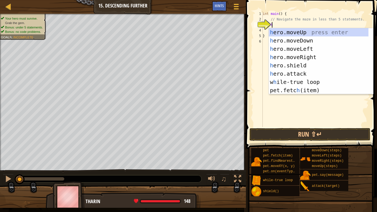
scroll to position [2, 0]
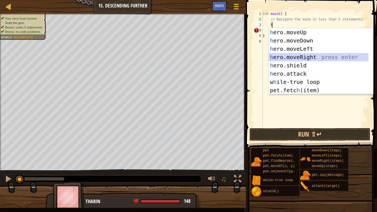
click at [305, 57] on div "h ero.moveUp press enter h ero.moveDown press enter h ero.moveLeft press enter …" at bounding box center [319, 69] width 100 height 83
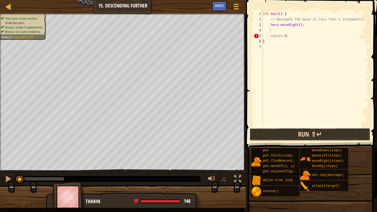
click at [284, 132] on button "Run ⇧↵" at bounding box center [310, 134] width 121 height 13
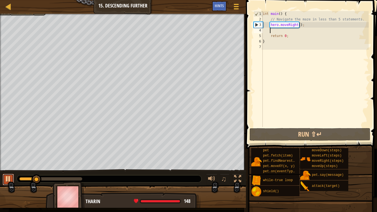
click at [9, 174] on div at bounding box center [8, 178] width 7 height 7
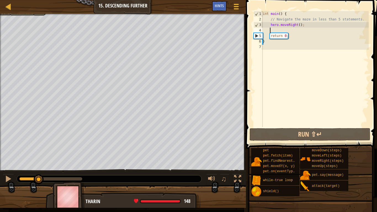
click at [298, 25] on div "int main ( ) { // Navigate the maze in less than 5 statements. hero . moveRight…" at bounding box center [315, 74] width 107 height 127
type textarea "hero.moveRight(2);"
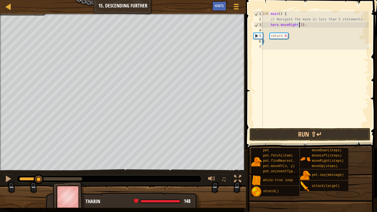
click at [287, 33] on div "int main ( ) { // Navigate the maze in less than 5 statements. hero . moveRight…" at bounding box center [315, 74] width 107 height 127
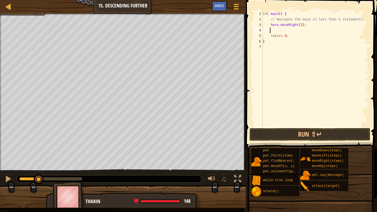
type textarea "h"
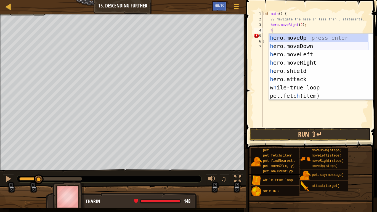
click at [292, 48] on div "h ero.moveUp press enter h ero.moveDown press enter h ero.moveLeft press enter …" at bounding box center [319, 75] width 100 height 83
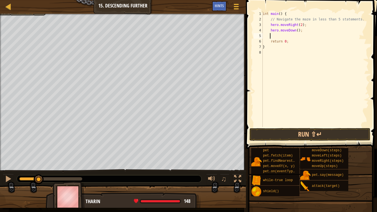
type textarea "h"
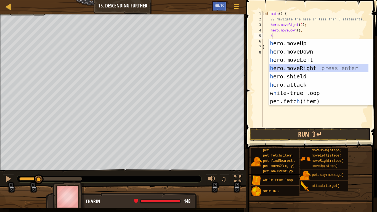
click at [295, 66] on div "h ero.moveUp press enter h ero.moveDown press enter h ero.moveLeft press enter …" at bounding box center [319, 80] width 100 height 83
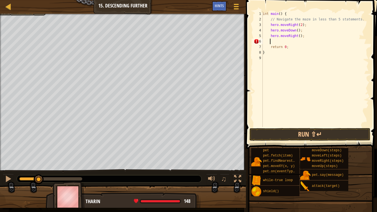
drag, startPoint x: 297, startPoint y: 35, endPoint x: 300, endPoint y: 39, distance: 4.9
click at [297, 36] on div "int main ( ) { // Navigate the maze in less than 5 statements. hero . moveRight…" at bounding box center [315, 74] width 107 height 127
type textarea "hero.moveRight(2);"
click at [292, 140] on button "Run ⇧↵" at bounding box center [310, 134] width 121 height 13
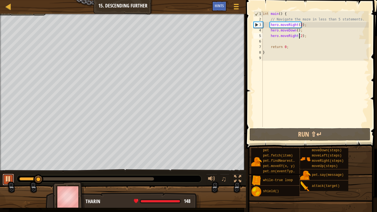
click at [8, 174] on div at bounding box center [8, 178] width 7 height 7
click at [275, 42] on div "int main ( ) { // Navigate the maze in less than 5 statements. hero . moveRight…" at bounding box center [315, 74] width 107 height 127
type textarea "h"
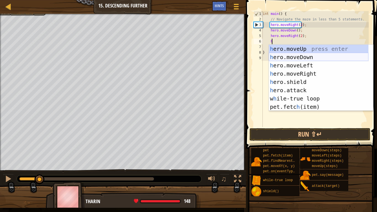
click at [292, 59] on div "h ero.moveUp press enter h ero.moveDown press enter h ero.moveLeft press enter …" at bounding box center [319, 86] width 100 height 83
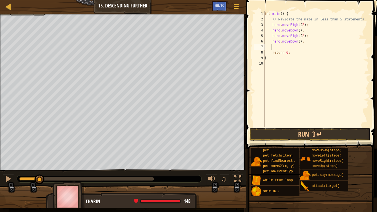
type textarea "h"
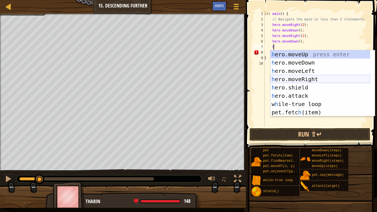
click at [309, 78] on div "h ero.moveUp press enter h ero.moveDown press enter h ero.moveLeft press enter …" at bounding box center [321, 91] width 100 height 83
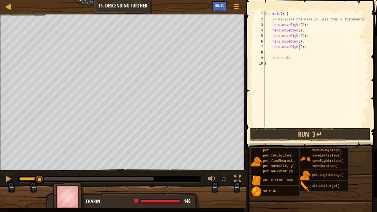
click at [299, 47] on div "int main ( ) { // Navigate the maze in less than 5 statements. hero . moveRight…" at bounding box center [315, 74] width 105 height 127
click at [296, 131] on button "Run ⇧↵" at bounding box center [310, 134] width 121 height 13
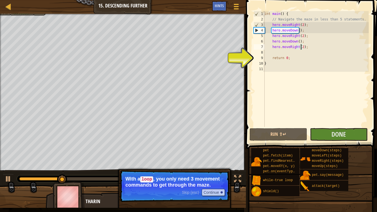
click at [256, 56] on div "9" at bounding box center [259, 58] width 11 height 6
type textarea "return 0;"
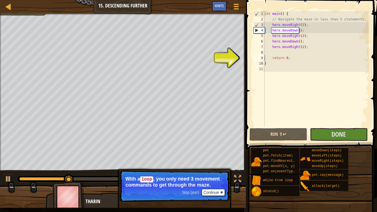
click at [273, 52] on div "int main ( ) { // Navigate the maze in less than 5 statements. hero . moveRight…" at bounding box center [315, 74] width 105 height 127
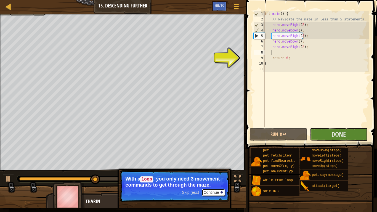
click at [215, 174] on button "Continue" at bounding box center [213, 192] width 23 height 7
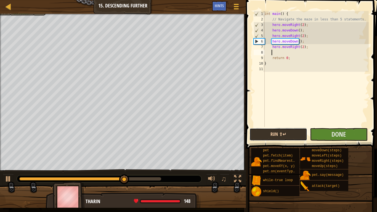
click at [279, 133] on button "Run ⇧↵" at bounding box center [279, 134] width 58 height 13
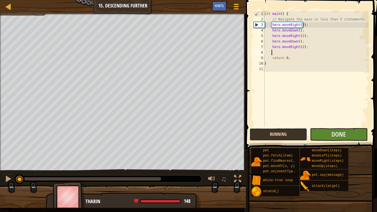
click at [279, 133] on button "Running" at bounding box center [279, 134] width 58 height 13
click at [289, 136] on button "Run ⇧↵" at bounding box center [279, 134] width 58 height 13
drag, startPoint x: 291, startPoint y: 133, endPoint x: 304, endPoint y: 101, distance: 34.4
click at [304, 101] on div "1 2 3 4 5 6 7 8 9 10 11 int main ( ) { // Navigate the maze in less than 5 stat…" at bounding box center [310, 85] width 133 height 165
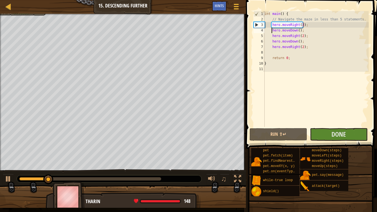
type textarea "int main() {"
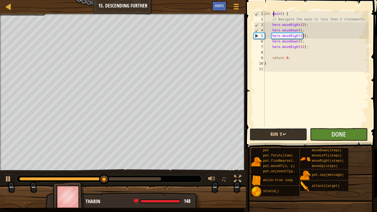
click at [285, 136] on button "Run ⇧↵" at bounding box center [279, 134] width 58 height 13
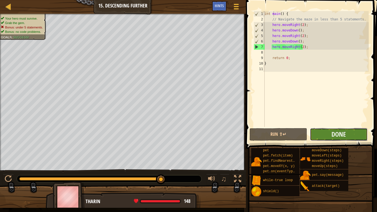
click at [325, 137] on button "Done" at bounding box center [339, 134] width 58 height 13
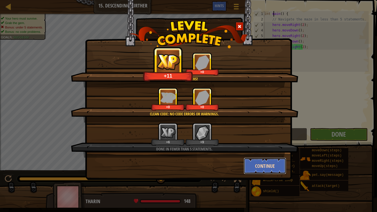
click at [265, 168] on button "Continue" at bounding box center [265, 166] width 43 height 17
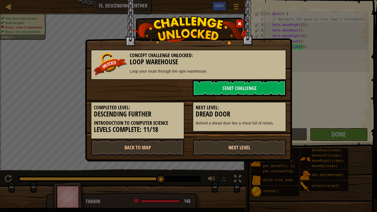
click at [235, 154] on link "Next Level" at bounding box center [240, 147] width 94 height 17
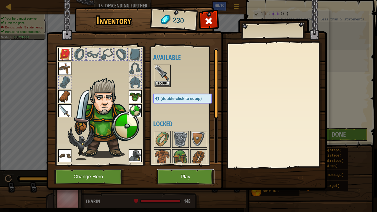
click at [168, 174] on button "Play" at bounding box center [186, 176] width 58 height 15
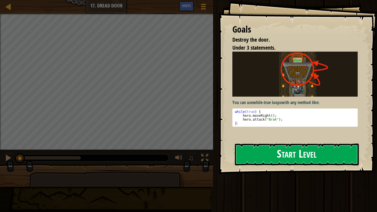
click at [260, 150] on button "Start Level" at bounding box center [297, 155] width 124 height 22
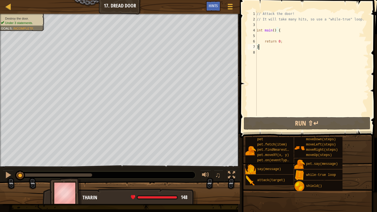
click at [268, 35] on div "// Attack the door! // It will take many hits, so use a "while-true" loop. int …" at bounding box center [312, 69] width 113 height 116
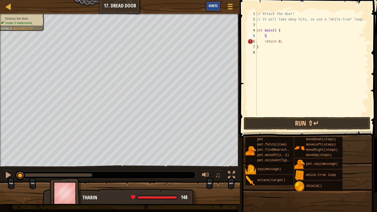
click at [215, 8] on div "Hints" at bounding box center [213, 6] width 15 height 10
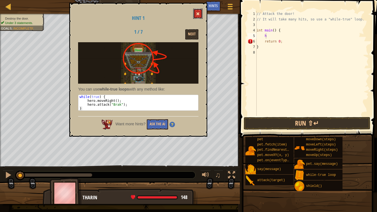
click at [194, 15] on button at bounding box center [197, 14] width 9 height 10
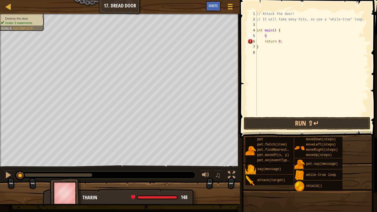
click at [272, 38] on div "// Attack the door! // It will take many hits, so use a "while-true" loop. int …" at bounding box center [312, 69] width 113 height 116
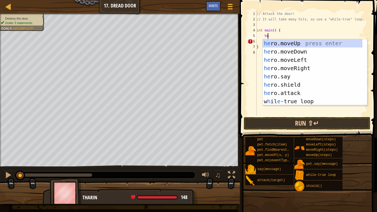
scroll to position [2, 1]
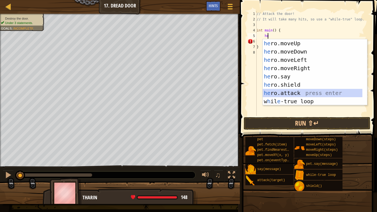
click at [310, 92] on div "he ro.moveUp press enter he ro.moveDown press enter he ro.moveLeft press enter …" at bounding box center [313, 80] width 100 height 83
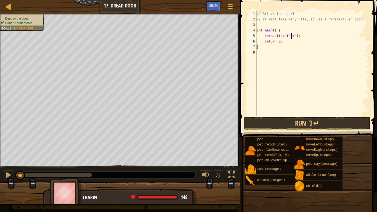
scroll to position [2, 3]
type textarea "hero.attack("Brak");"
click at [313, 125] on button "Run ⇧↵" at bounding box center [307, 123] width 127 height 13
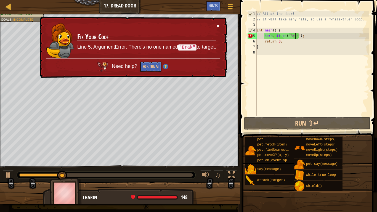
click at [217, 25] on button "×" at bounding box center [217, 26] width 3 height 6
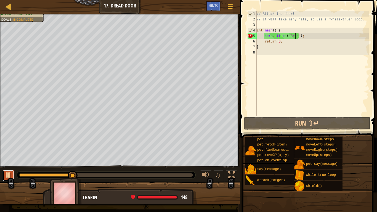
click at [9, 174] on div at bounding box center [8, 174] width 7 height 7
click at [213, 6] on span "Hints" at bounding box center [213, 5] width 9 height 5
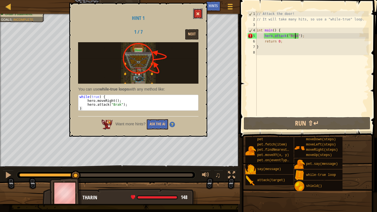
click at [195, 12] on button at bounding box center [197, 14] width 9 height 10
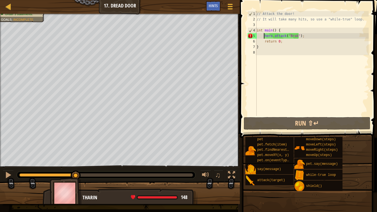
click at [264, 35] on div "// Attack the door! // It will take many hits, so use a "while-true" loop. int …" at bounding box center [312, 69] width 113 height 116
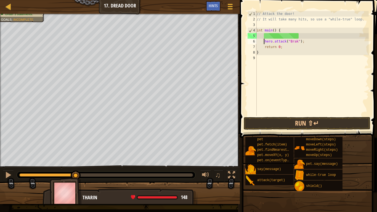
click at [267, 35] on div "// Attack the door! // It will take many hits, so use a "while-true" loop. int …" at bounding box center [312, 69] width 113 height 116
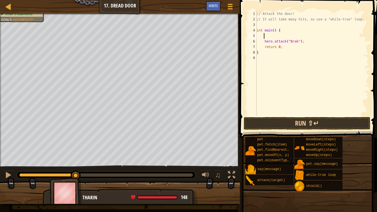
type textarea "h"
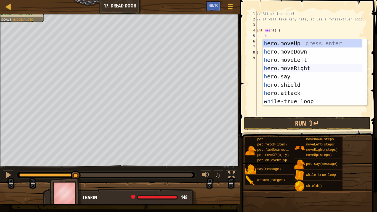
click at [299, 66] on div "h ero.moveUp press enter h ero.moveDown press enter h ero.moveLeft press enter …" at bounding box center [313, 80] width 100 height 83
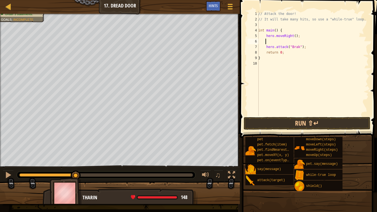
scroll to position [2, 0]
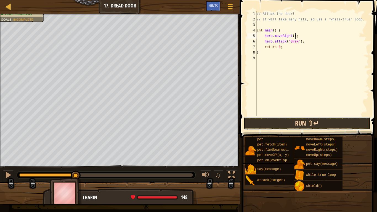
click at [292, 123] on button "Run ⇧↵" at bounding box center [307, 123] width 127 height 13
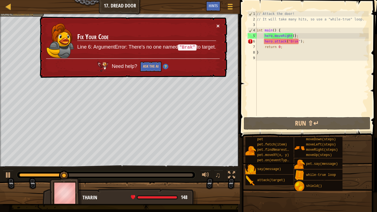
click at [217, 26] on button "×" at bounding box center [217, 26] width 3 height 6
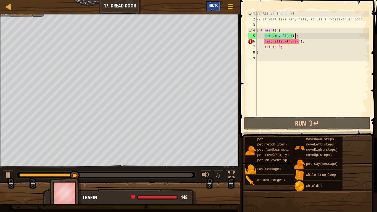
click at [213, 8] on span "Hints" at bounding box center [213, 5] width 9 height 5
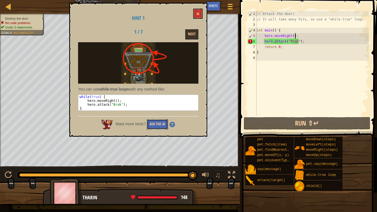
click at [157, 121] on button "Ask the AI" at bounding box center [157, 124] width 21 height 10
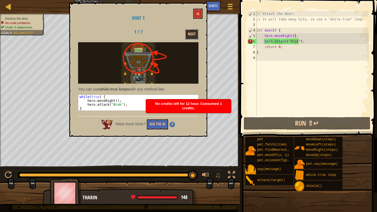
click at [197, 31] on button "Next" at bounding box center [191, 34] width 13 height 10
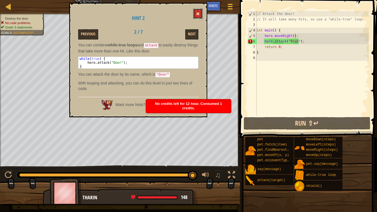
click at [195, 16] on button at bounding box center [197, 14] width 9 height 10
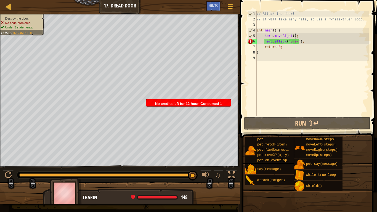
click at [295, 41] on div "// Attack the door! // It will take many hits, so use a "while-true" loop. int …" at bounding box center [312, 69] width 113 height 116
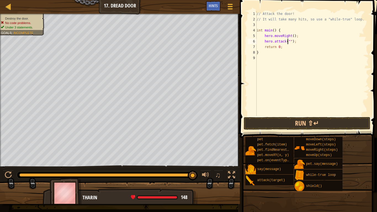
scroll to position [2, 2]
type textarea "hero.attack("Door");"
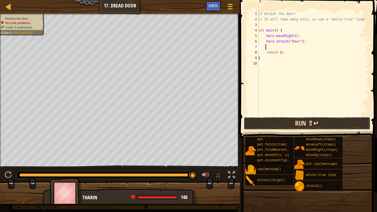
click at [289, 125] on button "Run ⇧↵" at bounding box center [307, 123] width 127 height 13
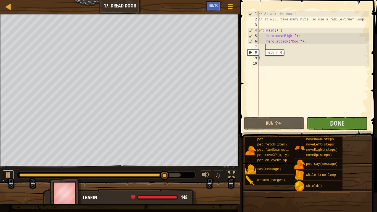
click at [5, 174] on button at bounding box center [8, 175] width 11 height 11
drag, startPoint x: 264, startPoint y: 41, endPoint x: 306, endPoint y: 43, distance: 42.0
click at [306, 43] on div "// Attack the door! // It will take many hits, so use a "while-true" loop. int …" at bounding box center [313, 69] width 112 height 116
type textarea "hero.attack("Door");"
click at [285, 47] on div "// Attack the door! // It will take many hits, so use a "while-true" loop. int …" at bounding box center [313, 69] width 112 height 116
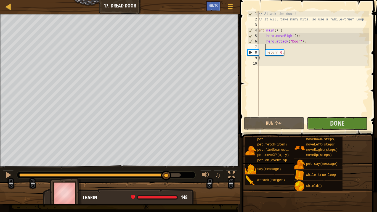
paste textarea "hero.attack("Door");"
type textarea "hero.attack("Door");"
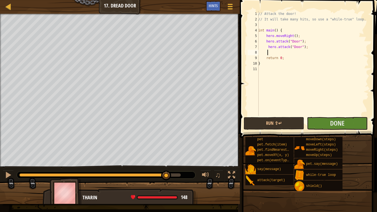
paste textarea "hero.attack("Door");"
type textarea "hero.attack("Door");"
paste textarea "hero.attack("Door");"
type textarea "hero.attack("Door");"
click at [255, 122] on button "Run ⇧↵" at bounding box center [274, 123] width 60 height 13
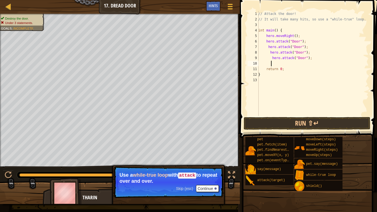
type textarea "h"
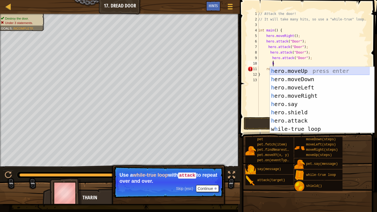
click at [323, 71] on div "h ero.moveUp press enter h ero.moveDown press enter h ero.moveLeft press enter …" at bounding box center [320, 108] width 100 height 83
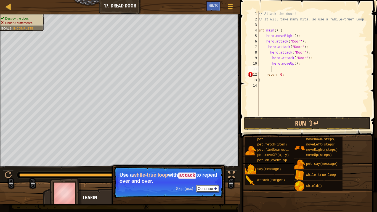
click at [207, 174] on button "Continue" at bounding box center [207, 188] width 23 height 7
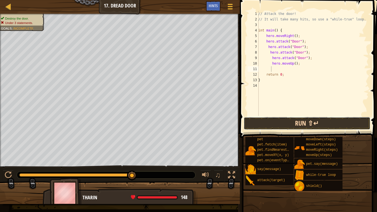
click at [302, 123] on button "Run ⇧↵" at bounding box center [307, 123] width 127 height 13
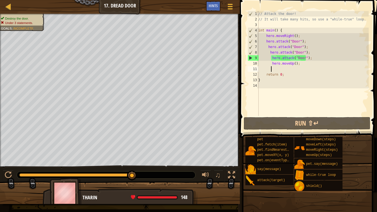
click at [250, 57] on div "9" at bounding box center [253, 58] width 11 height 6
type textarea "hero.attack("Door");"
click at [311, 59] on div "// Attack the door! // It will take many hits, so use a "while-true" loop. int …" at bounding box center [313, 69] width 112 height 116
drag, startPoint x: 291, startPoint y: 105, endPoint x: 291, endPoint y: 113, distance: 8.0
click at [291, 108] on div "// Attack the door! // It will take many hits, so use a "while-true" loop. int …" at bounding box center [313, 69] width 112 height 116
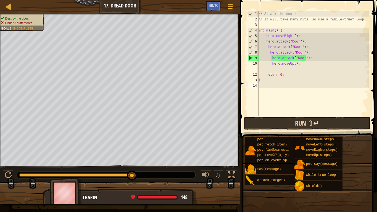
scroll to position [2, 0]
click at [291, 121] on button "Run ⇧↵" at bounding box center [307, 123] width 127 height 13
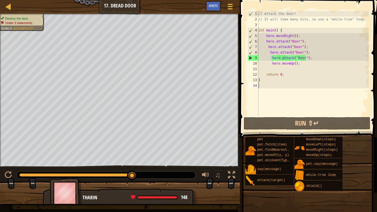
click at [341, 111] on div "// Attack the door! // It will take many hits, so use a "while-true" loop. int …" at bounding box center [313, 69] width 112 height 116
drag, startPoint x: 301, startPoint y: 65, endPoint x: 258, endPoint y: 64, distance: 42.2
click at [258, 64] on div "1 2 3 4 5 6 7 8 9 10 11 12 13 14 // Attack the door! // It will take many hits,…" at bounding box center [308, 63] width 122 height 105
type textarea "hero.moveUp();"
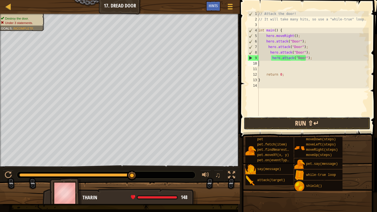
click at [296, 126] on button "Run ⇧↵" at bounding box center [307, 123] width 127 height 13
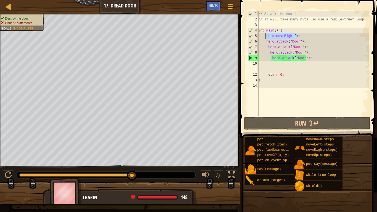
drag, startPoint x: 301, startPoint y: 35, endPoint x: 265, endPoint y: 35, distance: 36.2
click at [265, 35] on div "// Attack the door! // It will take many hits, so use a "while-true" loop. int …" at bounding box center [313, 69] width 112 height 116
type textarea "hero.moveRight();"
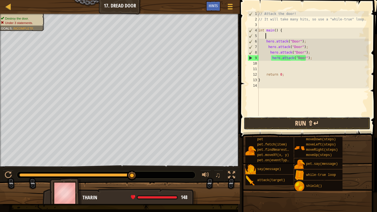
click at [306, 126] on button "Run ⇧↵" at bounding box center [307, 123] width 127 height 13
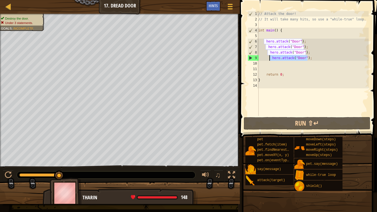
drag, startPoint x: 309, startPoint y: 57, endPoint x: 270, endPoint y: 60, distance: 38.8
click at [270, 60] on div "// Attack the door! // It will take many hits, so use a "while-true" loop. int …" at bounding box center [313, 69] width 112 height 116
type textarea "hero.attack("Door");"
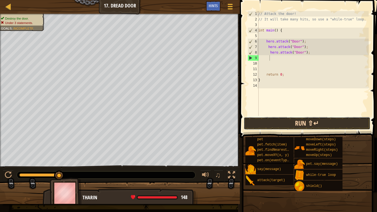
click at [284, 123] on button "Run ⇧↵" at bounding box center [307, 123] width 127 height 13
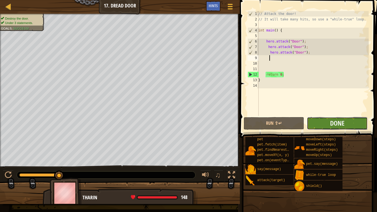
click at [316, 118] on button "Done" at bounding box center [337, 123] width 60 height 13
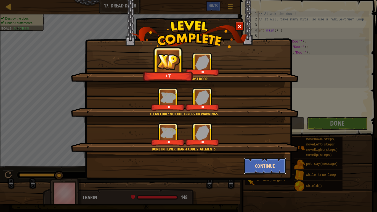
click at [264, 165] on button "Continue" at bounding box center [265, 166] width 43 height 17
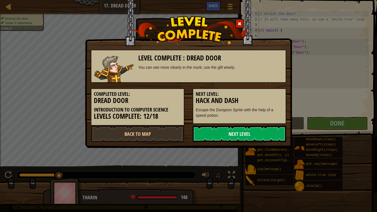
click at [242, 129] on link "Next Level" at bounding box center [240, 134] width 94 height 17
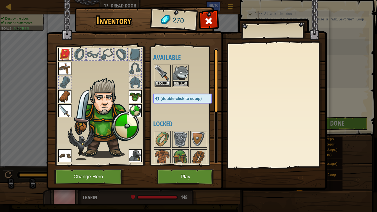
click at [186, 81] on button "Equip" at bounding box center [180, 84] width 15 height 6
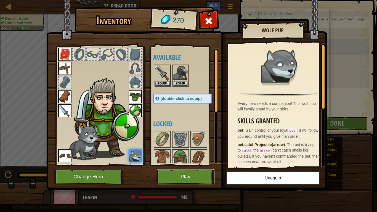
click at [205, 174] on button "Play" at bounding box center [186, 176] width 58 height 15
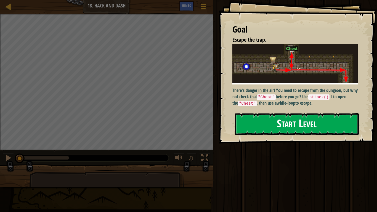
click at [255, 121] on button "Start Level" at bounding box center [297, 124] width 124 height 22
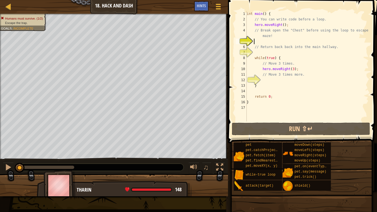
type textarea "h"
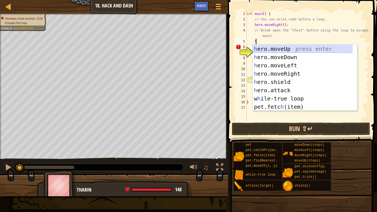
click at [281, 47] on div "h ero.moveUp press enter h ero.moveDown press enter h ero.moveLeft press enter …" at bounding box center [303, 86] width 100 height 83
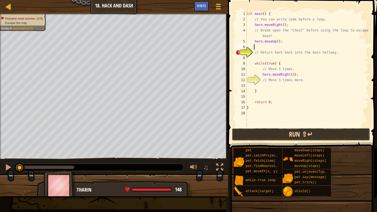
click at [253, 139] on button "Run ⇧↵" at bounding box center [301, 134] width 138 height 13
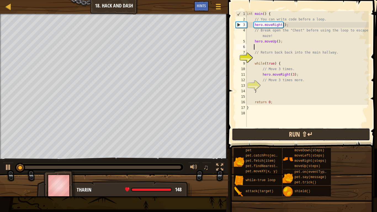
click at [253, 135] on button "Run ⇧↵" at bounding box center [301, 134] width 138 height 13
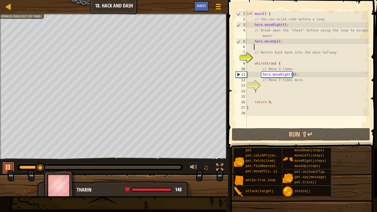
click at [11, 164] on div at bounding box center [8, 167] width 7 height 7
type textarea "h"
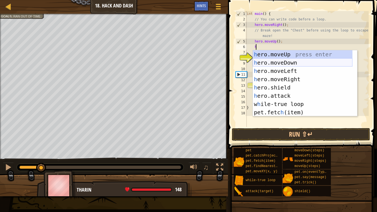
click at [290, 62] on div "h ero.moveUp press enter h ero.moveDown press enter h ero.moveLeft press enter …" at bounding box center [303, 91] width 100 height 83
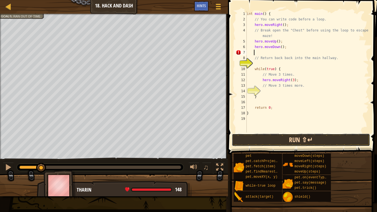
click at [266, 142] on button "Run ⇧↵" at bounding box center [301, 140] width 138 height 13
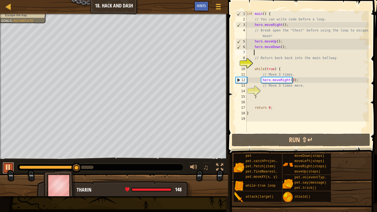
click at [12, 168] on button at bounding box center [8, 167] width 11 height 11
type textarea "h"
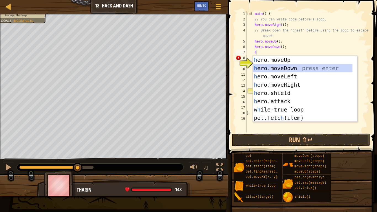
drag, startPoint x: 287, startPoint y: 67, endPoint x: 290, endPoint y: 70, distance: 4.7
click at [287, 68] on div "h ero.moveUp press enter h ero.moveDown press enter h ero.moveLeft press enter …" at bounding box center [303, 97] width 100 height 83
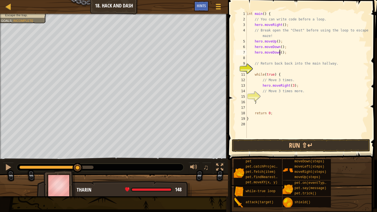
click at [279, 52] on div "int main ( ) { // You can write code before a loop. hero . moveRight ( ) ; // B…" at bounding box center [307, 80] width 123 height 138
type textarea "hero.moveDown(3);"
click at [241, 148] on button "Run ⇧↵" at bounding box center [301, 145] width 138 height 13
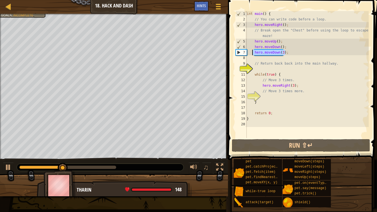
drag, startPoint x: 282, startPoint y: 53, endPoint x: 252, endPoint y: 53, distance: 30.1
click at [252, 53] on div "int main ( ) { // You can write code before a loop. hero . moveRight ( ) ; // B…" at bounding box center [307, 80] width 123 height 138
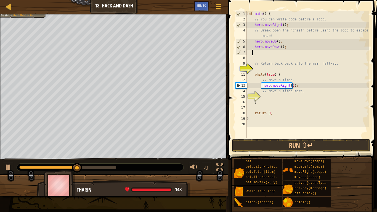
click at [298, 86] on div "int main ( ) { // You can write code before a loop. hero . moveRight ( ) ; // B…" at bounding box center [307, 80] width 123 height 138
type textarea "hero.moveRight(3);"
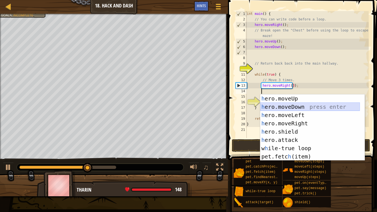
scroll to position [2, 1]
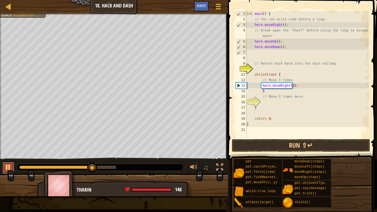
click at [7, 170] on div at bounding box center [8, 167] width 7 height 7
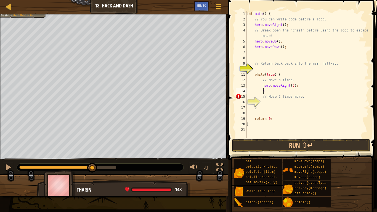
click at [265, 91] on div "int main ( ) { // You can write code before a loop. hero . moveRight ( ) ; // B…" at bounding box center [307, 80] width 123 height 138
type textarea "he"
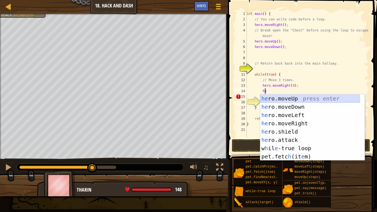
click at [280, 100] on div "he ro.moveUp press enter he ro.moveDown press enter he ro.moveLeft press enter …" at bounding box center [310, 135] width 100 height 83
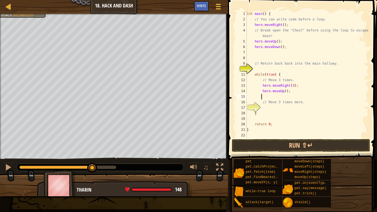
click at [281, 92] on div "int main ( ) { // You can write code before a loop. hero . moveRight ( ) ; // B…" at bounding box center [307, 80] width 123 height 138
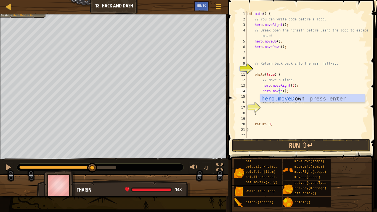
scroll to position [2, 2]
drag, startPoint x: 281, startPoint y: 96, endPoint x: 284, endPoint y: 96, distance: 3.0
click at [281, 96] on div "hero.moveD own press enter" at bounding box center [312, 106] width 104 height 25
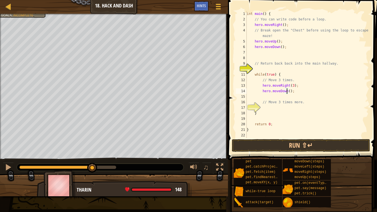
click at [286, 90] on div "int main ( ) { // You can write code before a loop. hero . moveRight ( ) ; // B…" at bounding box center [307, 80] width 123 height 138
type textarea "hero.moveDown(3);"
click at [291, 148] on button "Run ⇧↵" at bounding box center [301, 145] width 138 height 13
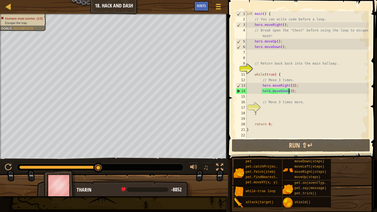
click at [268, 107] on div "Map Introduction to Computer Science 18. Hack and Dash Game Menu Done Hints 1 ה…" at bounding box center [188, 106] width 377 height 212
drag, startPoint x: 8, startPoint y: 167, endPoint x: 12, endPoint y: 168, distance: 4.0
click at [7, 168] on div at bounding box center [8, 167] width 7 height 7
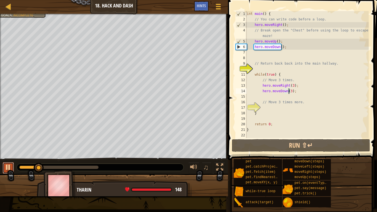
click at [3, 166] on button at bounding box center [8, 167] width 11 height 11
click at [262, 54] on div "int main ( ) { // You can write code before a loop. hero . moveRight ( ) ; // B…" at bounding box center [307, 80] width 123 height 138
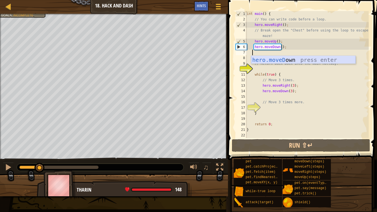
type textarea "h"
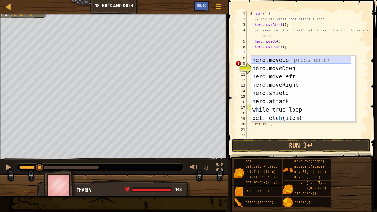
click at [274, 58] on div "h ero.moveUp press enter h ero.moveDown press enter h ero.moveLeft press enter …" at bounding box center [303, 97] width 104 height 83
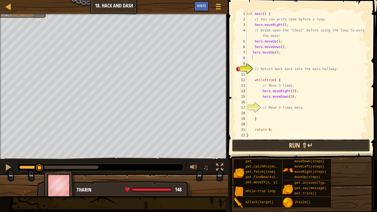
click at [261, 147] on button "Run ⇧↵" at bounding box center [301, 145] width 138 height 13
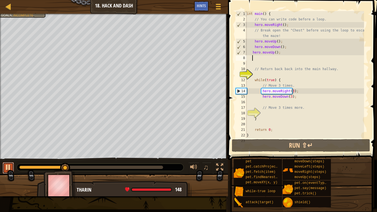
click at [6, 166] on div at bounding box center [8, 167] width 7 height 7
drag, startPoint x: 300, startPoint y: 92, endPoint x: 298, endPoint y: 96, distance: 4.9
click at [300, 95] on div "int main ( ) { // You can write code before a loop. hero . moveRight ( ) ; // B…" at bounding box center [305, 80] width 118 height 138
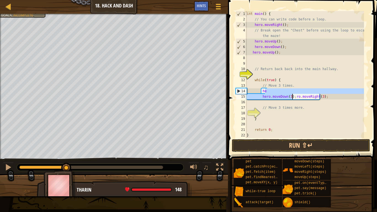
drag, startPoint x: 295, startPoint y: 96, endPoint x: 322, endPoint y: 94, distance: 27.1
click at [299, 96] on div "int main ( ) { // You can write code before a loop. hero . moveRight ( ) ; // B…" at bounding box center [305, 80] width 118 height 138
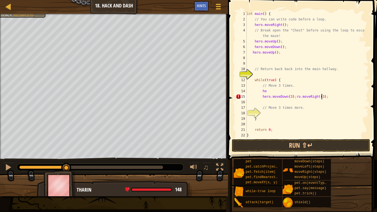
click at [325, 97] on div "int main ( ) { // You can write code before a loop. hero . moveRight ( ) ; // B…" at bounding box center [305, 80] width 118 height 138
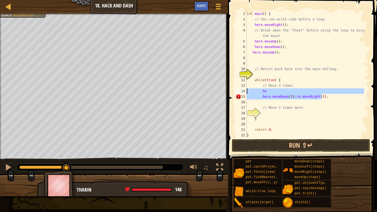
drag, startPoint x: 325, startPoint y: 97, endPoint x: 260, endPoint y: 92, distance: 64.8
click at [260, 92] on div "int main ( ) { // You can write code before a loop. hero . moveRight ( ) ; // B…" at bounding box center [305, 80] width 118 height 138
type textarea "he hero.moveDown(3);ro.moveRight(3);"
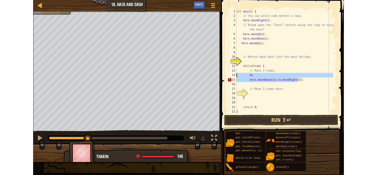
scroll to position [2, 0]
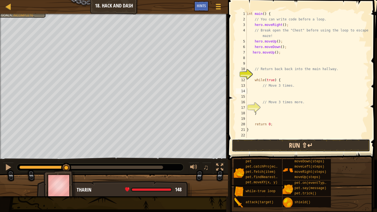
click at [278, 142] on button "Run ⇧↵" at bounding box center [301, 145] width 138 height 13
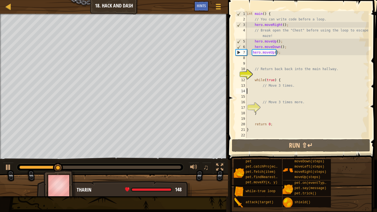
click at [285, 44] on div "int main ( ) { // You can write code before a loop. hero . moveRight ( ) ; // B…" at bounding box center [307, 80] width 123 height 138
type textarea "hero.moveUp();"
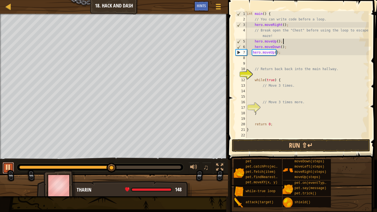
click at [3, 167] on button at bounding box center [8, 167] width 11 height 11
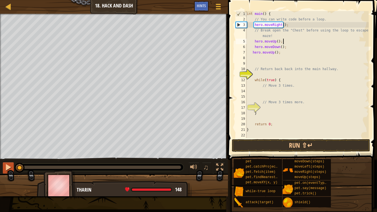
drag, startPoint x: 93, startPoint y: 168, endPoint x: 3, endPoint y: 171, distance: 89.5
click at [3, 171] on div "♫" at bounding box center [114, 166] width 228 height 17
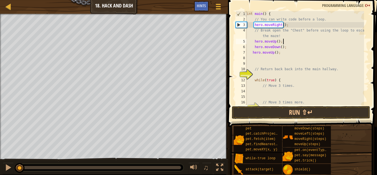
click at [4, 7] on div "Map Introduction to Computer Science 18. Hack and Dash Game Menu Done Hints" at bounding box center [114, 7] width 228 height 14
click at [9, 7] on div at bounding box center [8, 6] width 7 height 7
